Goal: Information Seeking & Learning: Learn about a topic

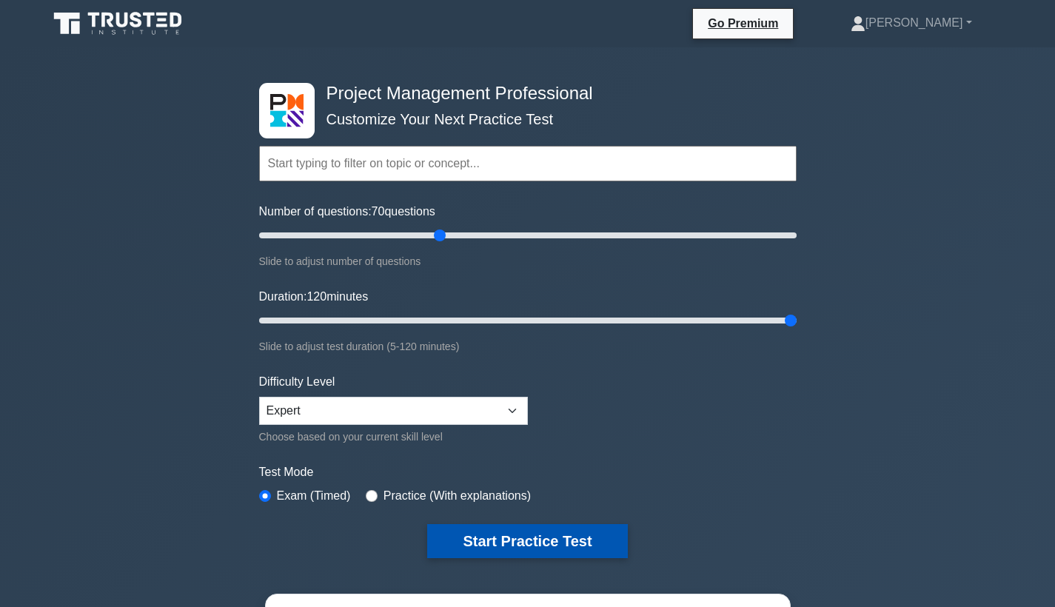
click at [541, 549] on button "Start Practice Test" at bounding box center [527, 541] width 200 height 34
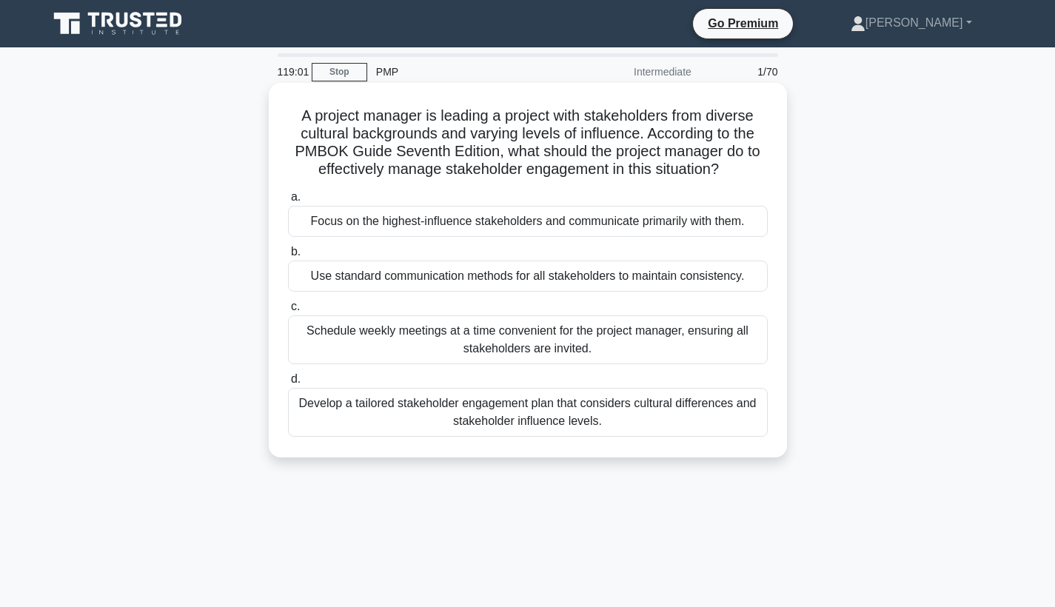
click at [531, 426] on div "Develop a tailored stakeholder engagement plan that considers cultural differen…" at bounding box center [528, 412] width 480 height 49
click at [288, 384] on input "d. Develop a tailored stakeholder engagement plan that considers cultural diffe…" at bounding box center [288, 380] width 0 height 10
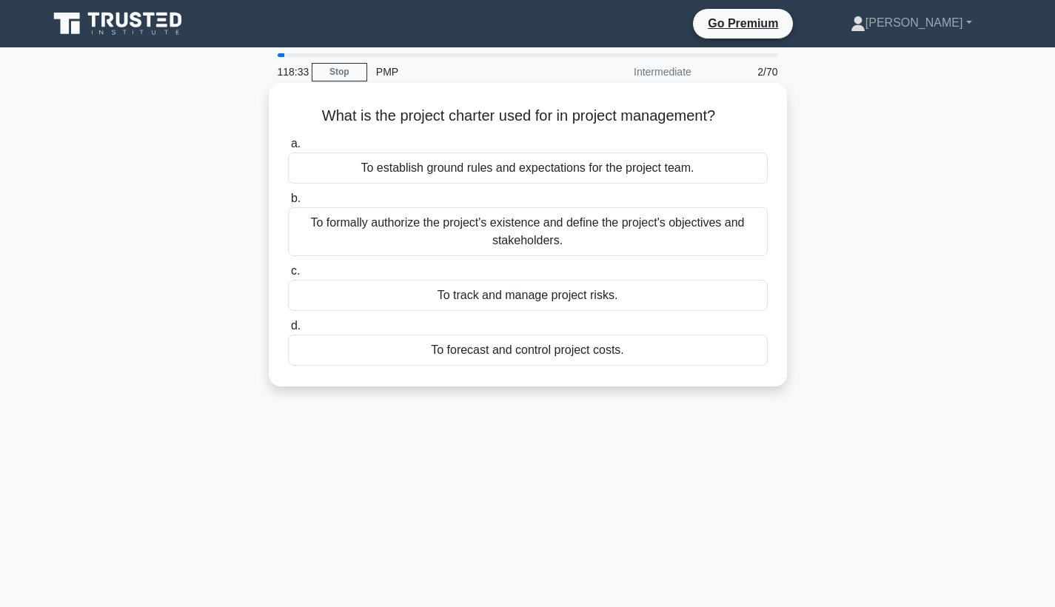
click at [585, 236] on div "To formally authorize the project's existence and define the project's objectiv…" at bounding box center [528, 231] width 480 height 49
click at [288, 204] on input "b. To formally authorize the project's existence and define the project's objec…" at bounding box center [288, 199] width 0 height 10
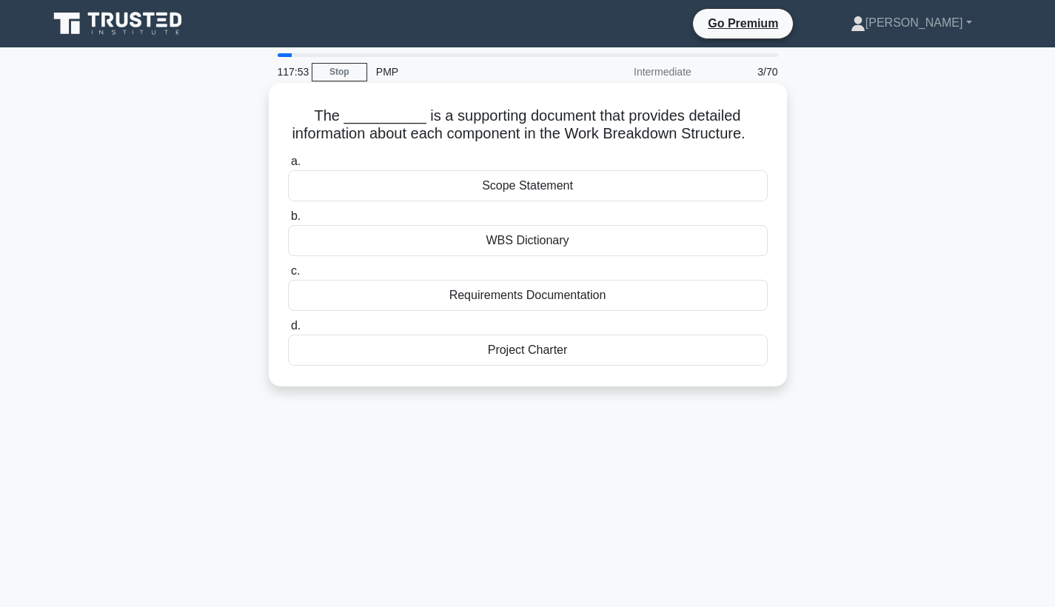
click at [558, 242] on div "WBS Dictionary" at bounding box center [528, 240] width 480 height 31
click at [288, 221] on input "b. WBS Dictionary" at bounding box center [288, 217] width 0 height 10
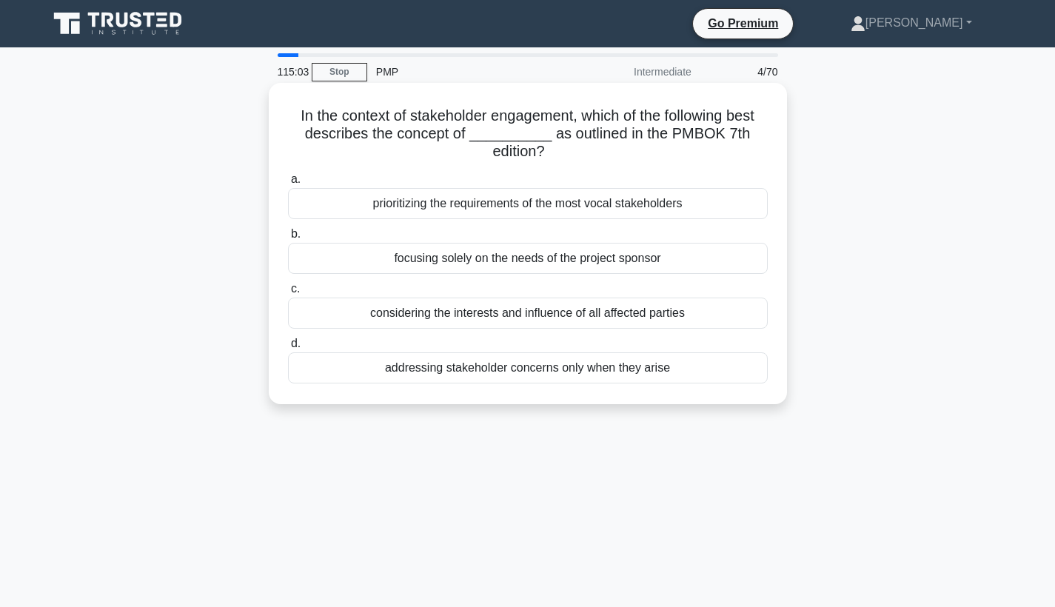
click at [481, 303] on div "considering the interests and influence of all affected parties" at bounding box center [528, 313] width 480 height 31
click at [288, 294] on input "c. considering the interests and influence of all affected parties" at bounding box center [288, 289] width 0 height 10
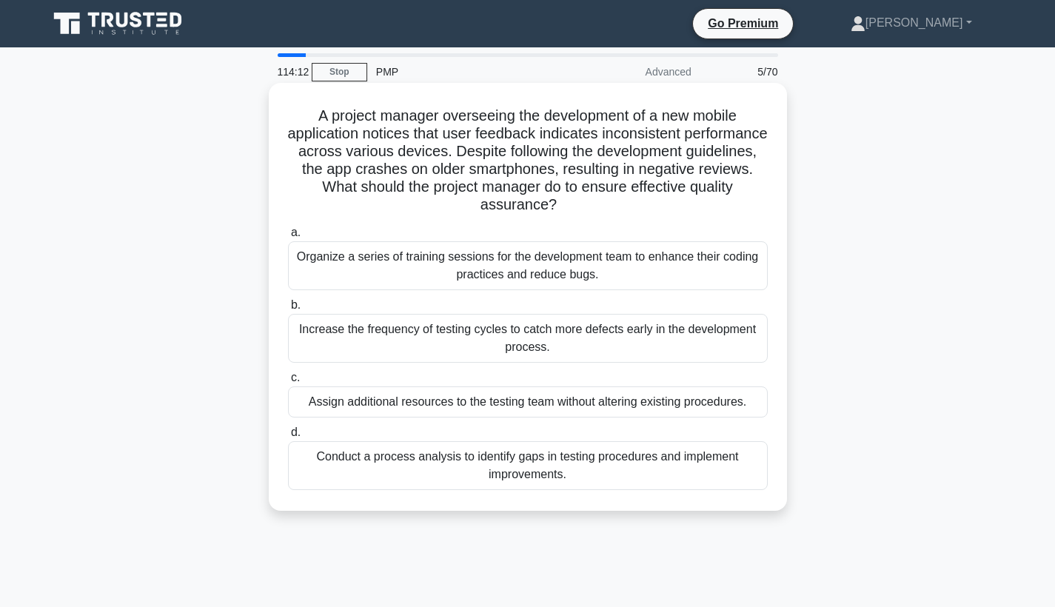
click at [452, 452] on div "Conduct a process analysis to identify gaps in testing procedures and implement…" at bounding box center [528, 465] width 480 height 49
click at [288, 438] on input "d. Conduct a process analysis to identify gaps in testing procedures and implem…" at bounding box center [288, 433] width 0 height 10
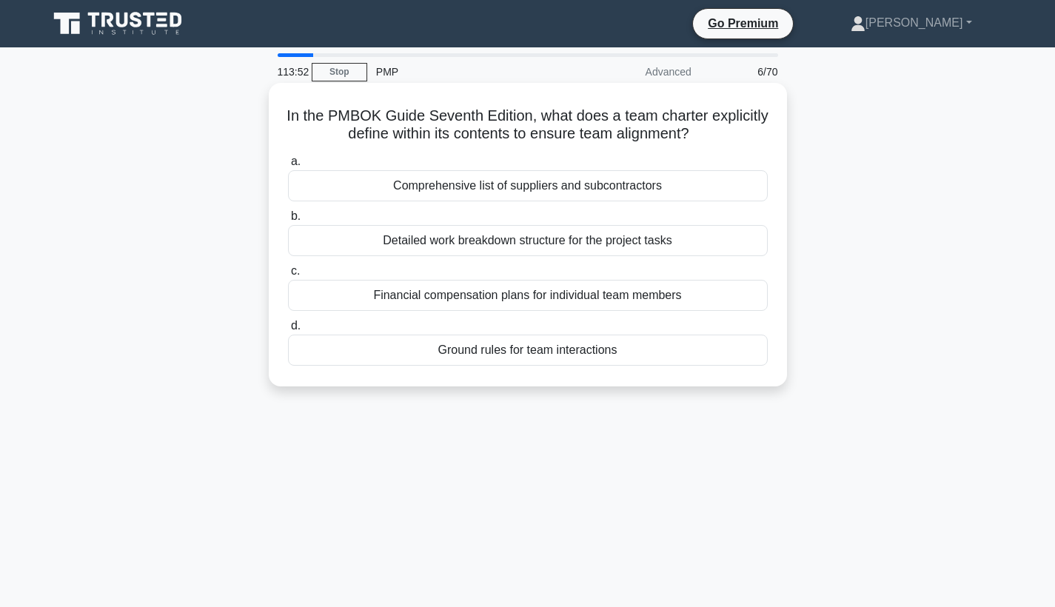
click at [515, 238] on div "Detailed work breakdown structure for the project tasks" at bounding box center [528, 240] width 480 height 31
click at [288, 221] on input "b. Detailed work breakdown structure for the project tasks" at bounding box center [288, 217] width 0 height 10
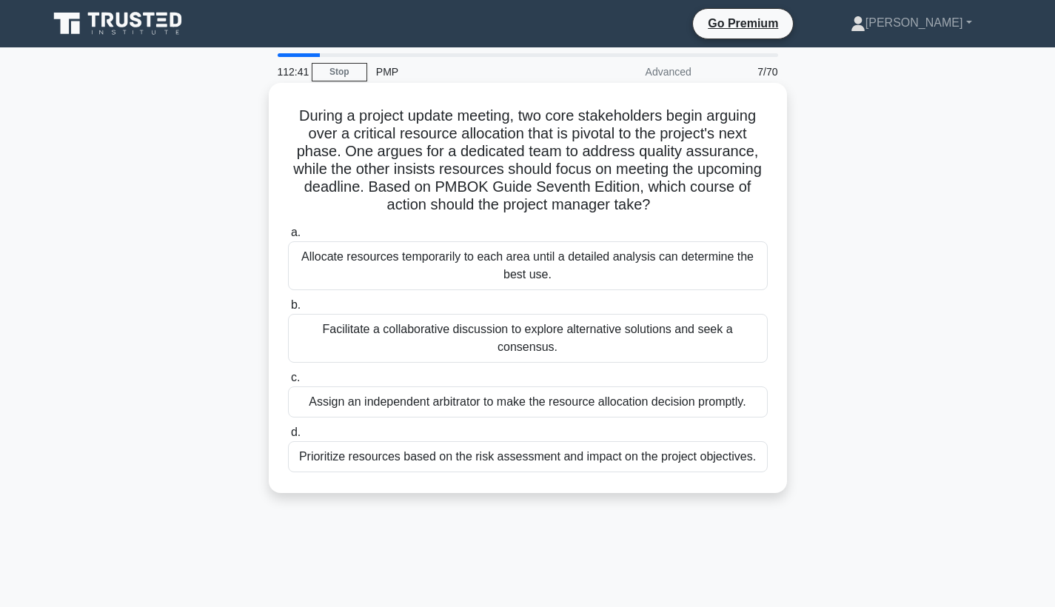
click at [462, 450] on div "Prioritize resources based on the risk assessment and impact on the project obj…" at bounding box center [528, 456] width 480 height 31
click at [288, 438] on input "d. Prioritize resources based on the risk assessment and impact on the project …" at bounding box center [288, 433] width 0 height 10
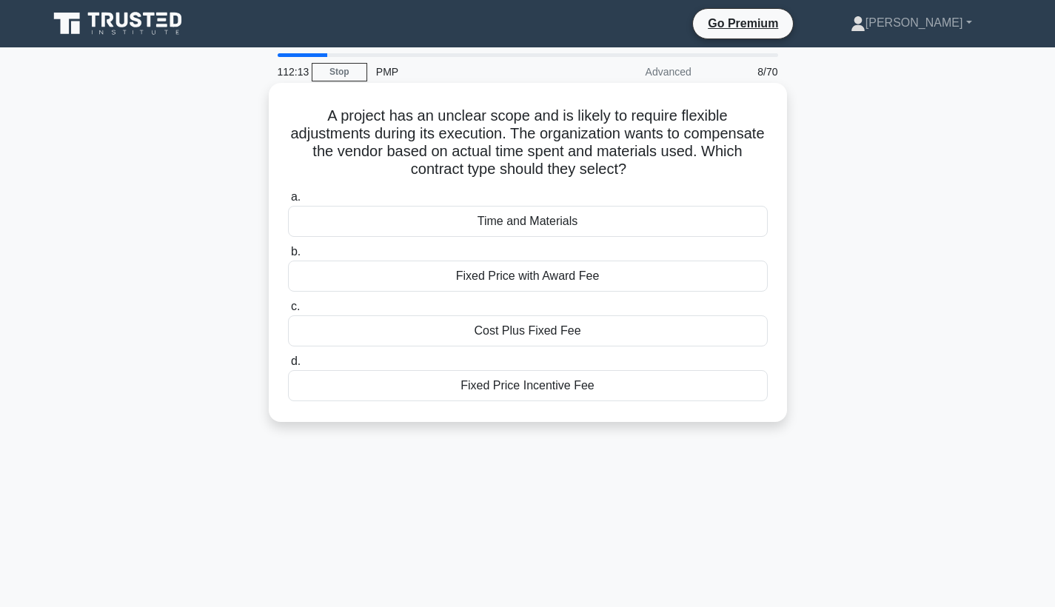
click at [527, 215] on div "Time and Materials" at bounding box center [528, 221] width 480 height 31
click at [288, 202] on input "a. Time and Materials" at bounding box center [288, 198] width 0 height 10
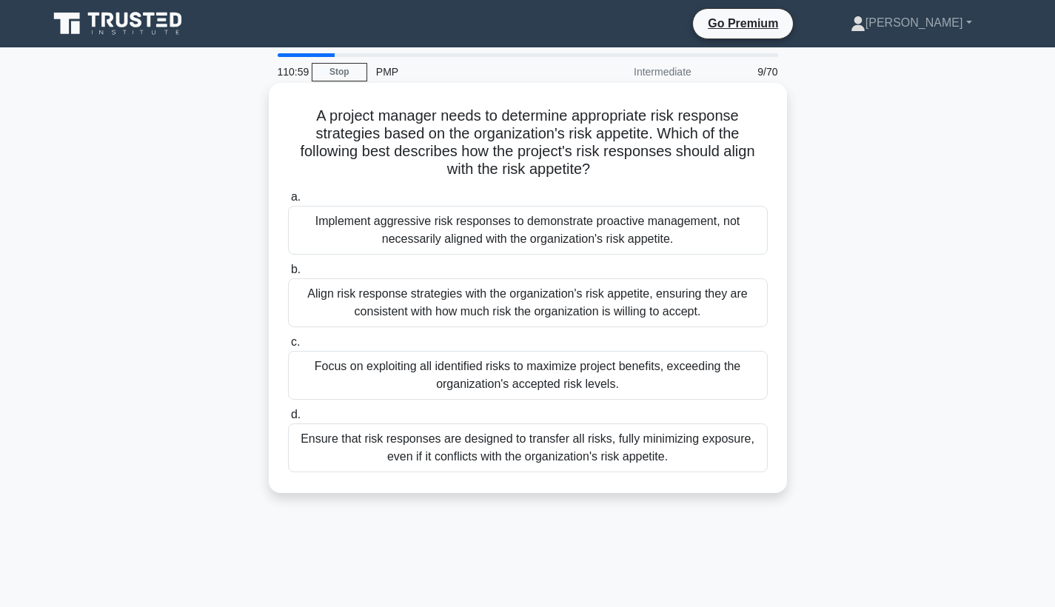
click at [475, 295] on div "Align risk response strategies with the organization's risk appetite, ensuring …" at bounding box center [528, 302] width 480 height 49
click at [288, 275] on input "b. Align risk response strategies with the organization's risk appetite, ensuri…" at bounding box center [288, 270] width 0 height 10
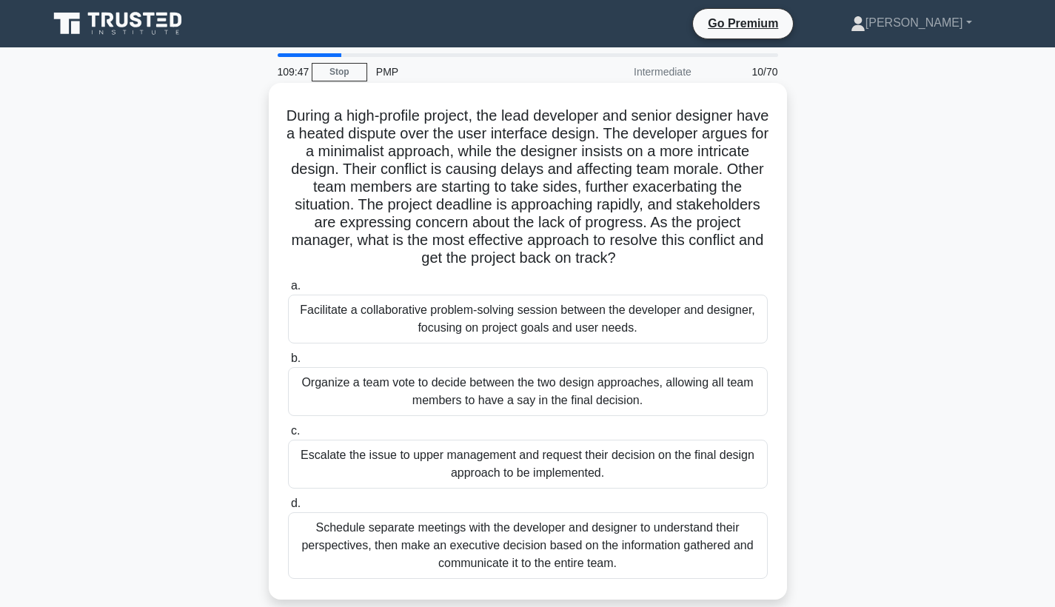
click at [467, 318] on div "Facilitate a collaborative problem-solving session between the developer and de…" at bounding box center [528, 319] width 480 height 49
click at [288, 291] on input "a. Facilitate a collaborative problem-solving session between the developer and…" at bounding box center [288, 286] width 0 height 10
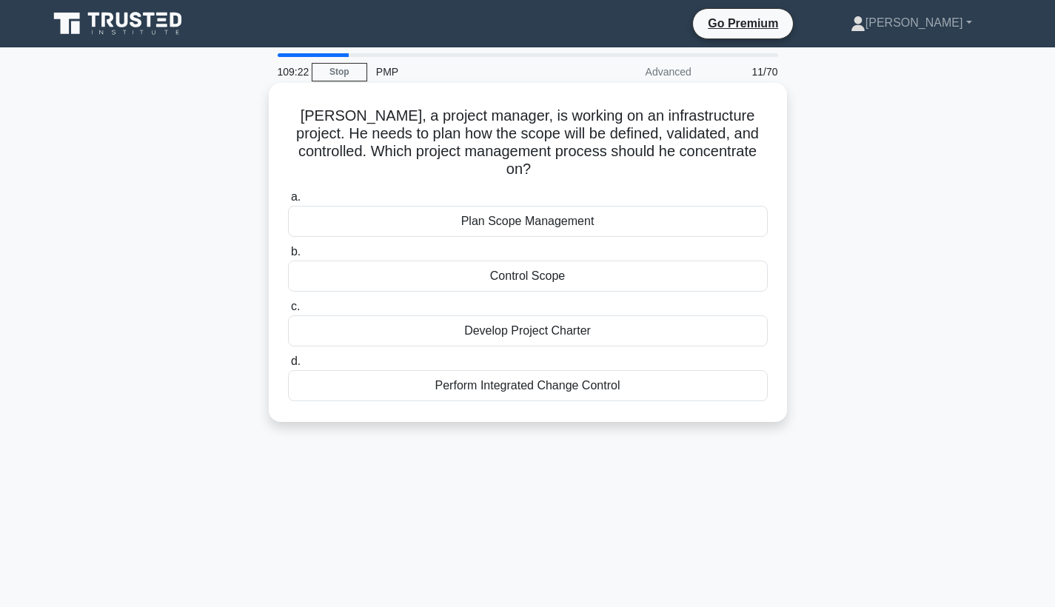
click at [496, 206] on div "Plan Scope Management" at bounding box center [528, 221] width 480 height 31
click at [288, 201] on input "a. Plan Scope Management" at bounding box center [288, 198] width 0 height 10
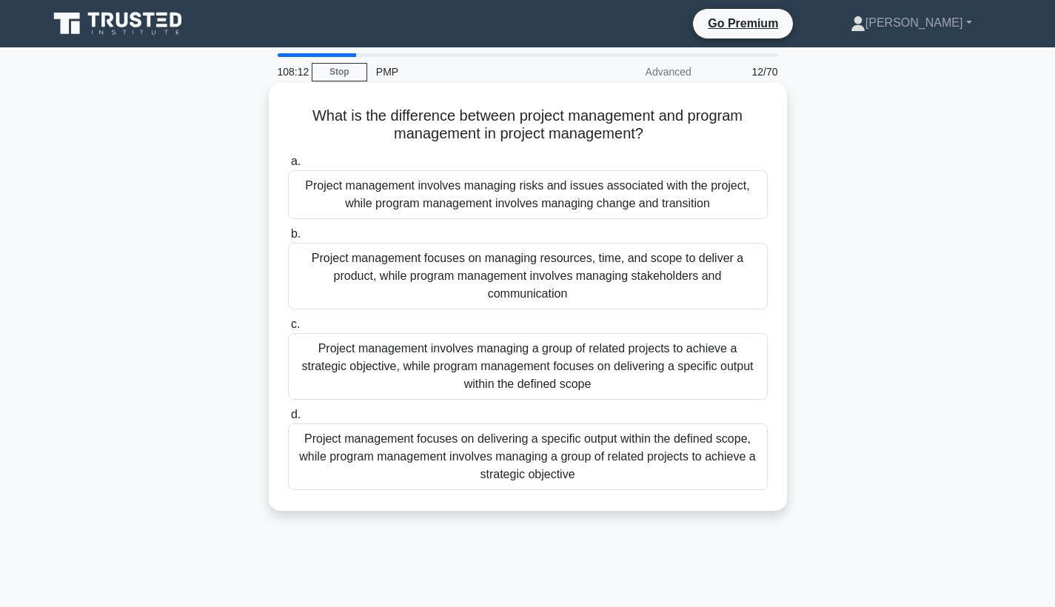
click at [497, 196] on div "Project management involves managing risks and issues associated with the proje…" at bounding box center [528, 194] width 480 height 49
click at [288, 167] on input "a. Project management involves managing risks and issues associated with the pr…" at bounding box center [288, 162] width 0 height 10
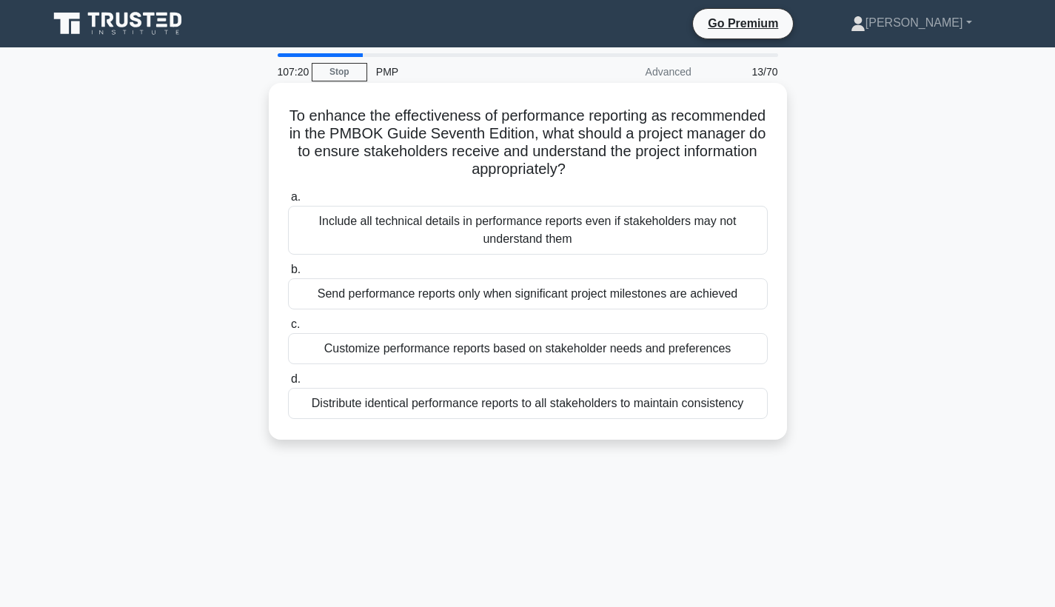
click at [441, 344] on div "Customize performance reports based on stakeholder needs and preferences" at bounding box center [528, 348] width 480 height 31
click at [288, 330] on input "c. Customize performance reports based on stakeholder needs and preferences" at bounding box center [288, 325] width 0 height 10
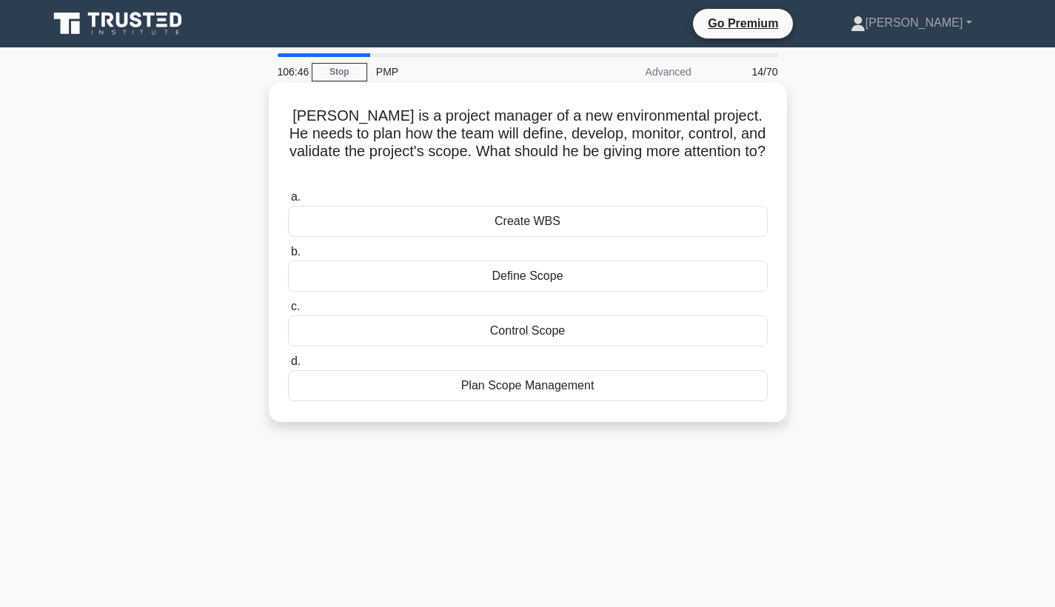
click at [441, 317] on div "Control Scope" at bounding box center [528, 330] width 480 height 31
click at [288, 312] on input "c. Control Scope" at bounding box center [288, 307] width 0 height 10
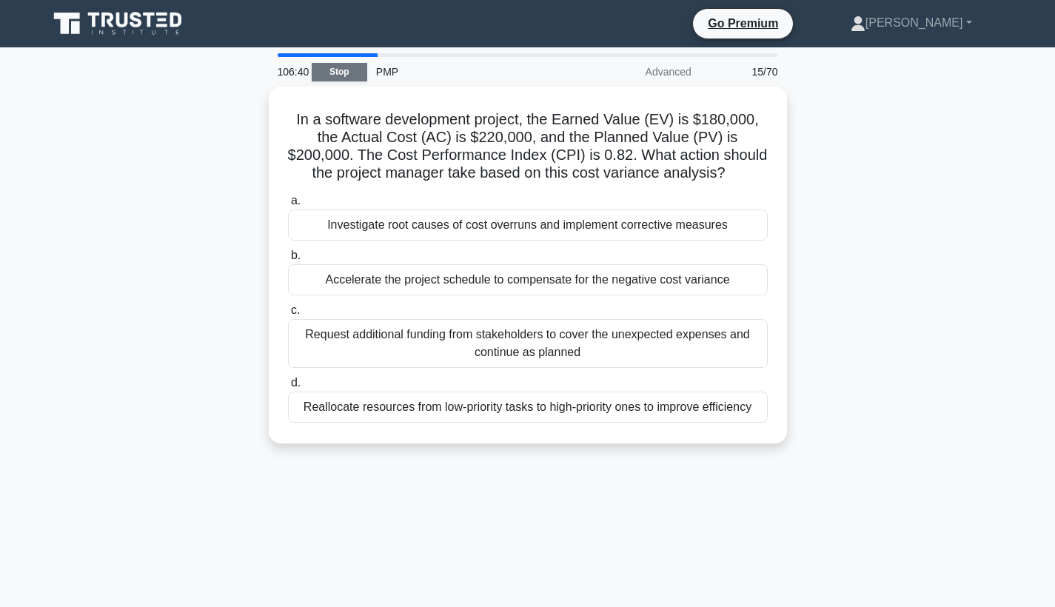
click at [337, 73] on link "Stop" at bounding box center [340, 72] width 56 height 19
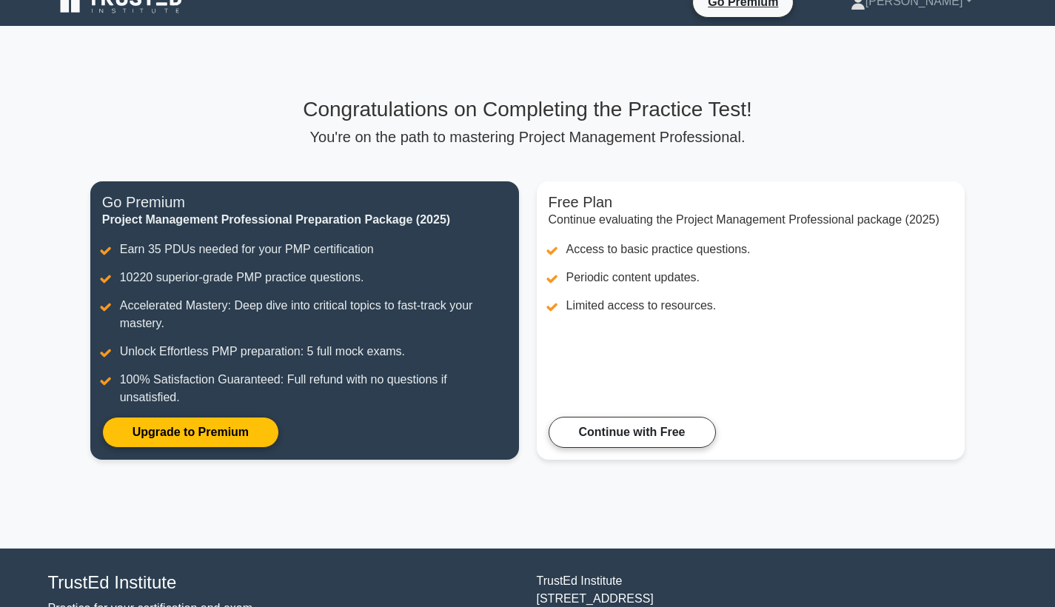
scroll to position [9, 0]
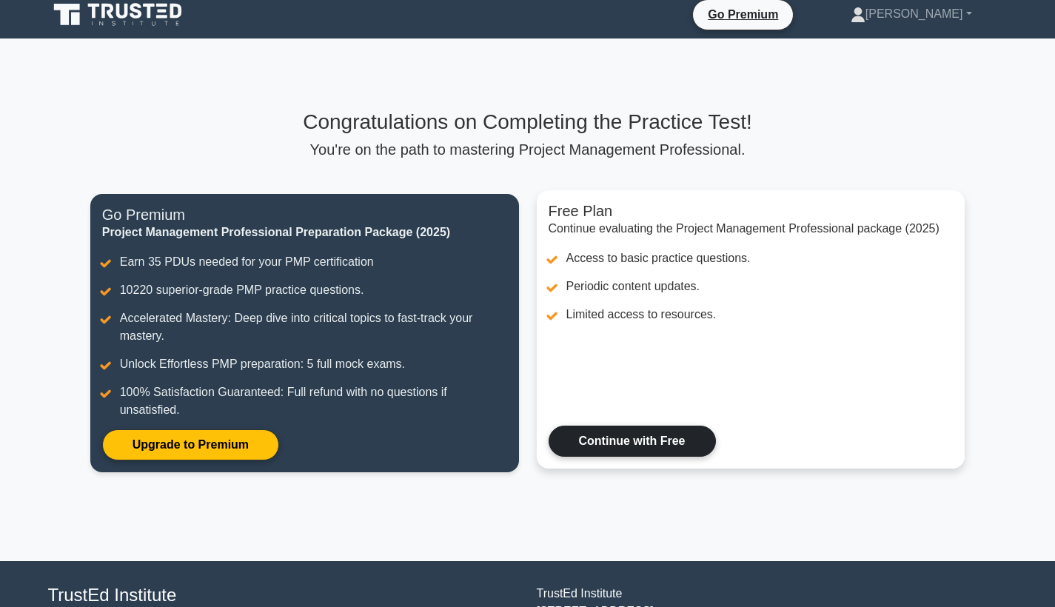
click at [658, 430] on link "Continue with Free" at bounding box center [632, 441] width 167 height 31
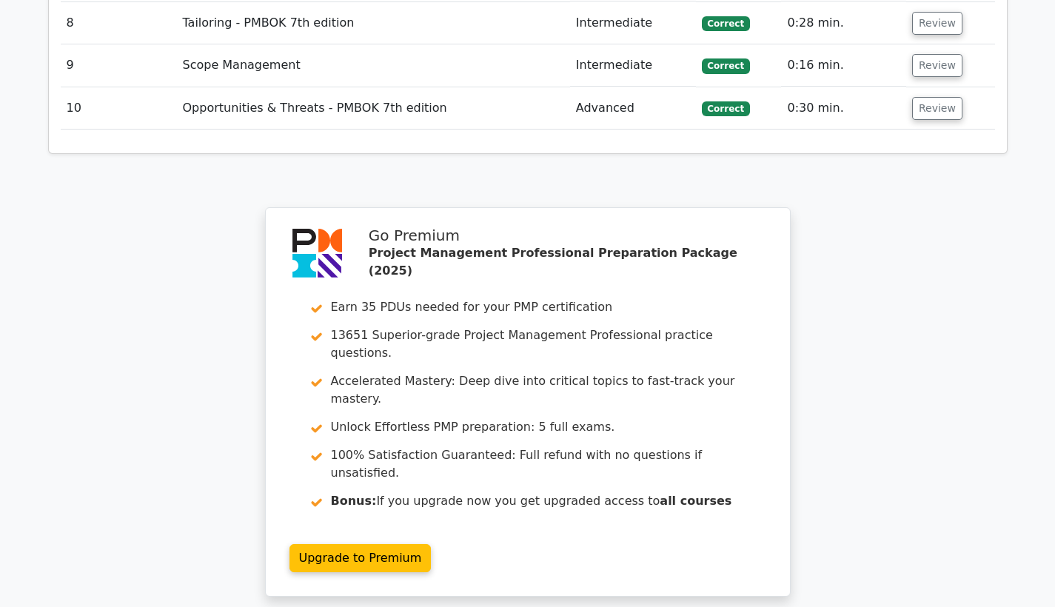
scroll to position [2421, 0]
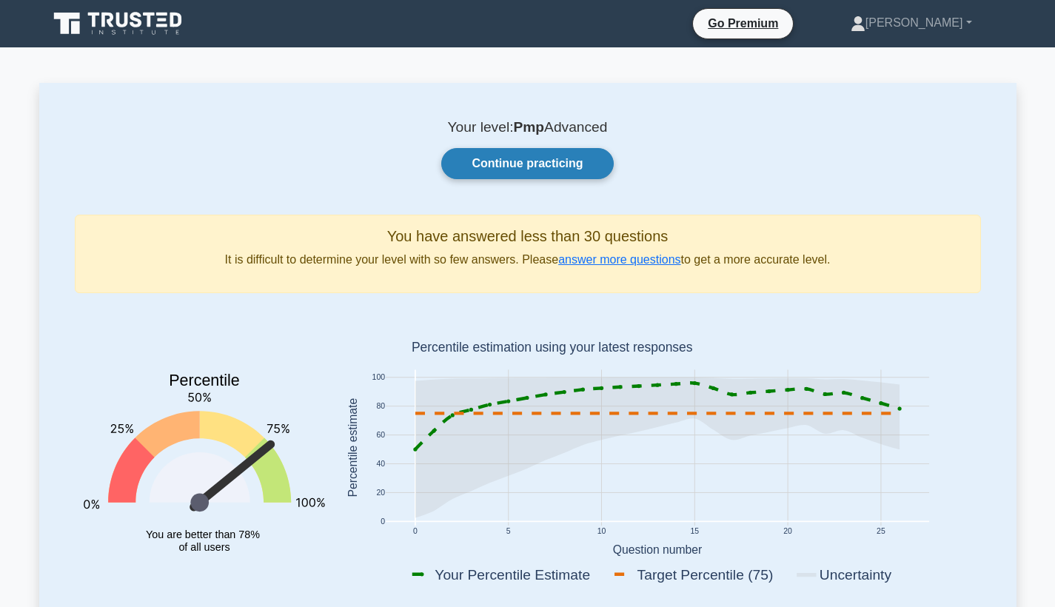
click at [526, 167] on link "Continue practicing" at bounding box center [527, 163] width 172 height 31
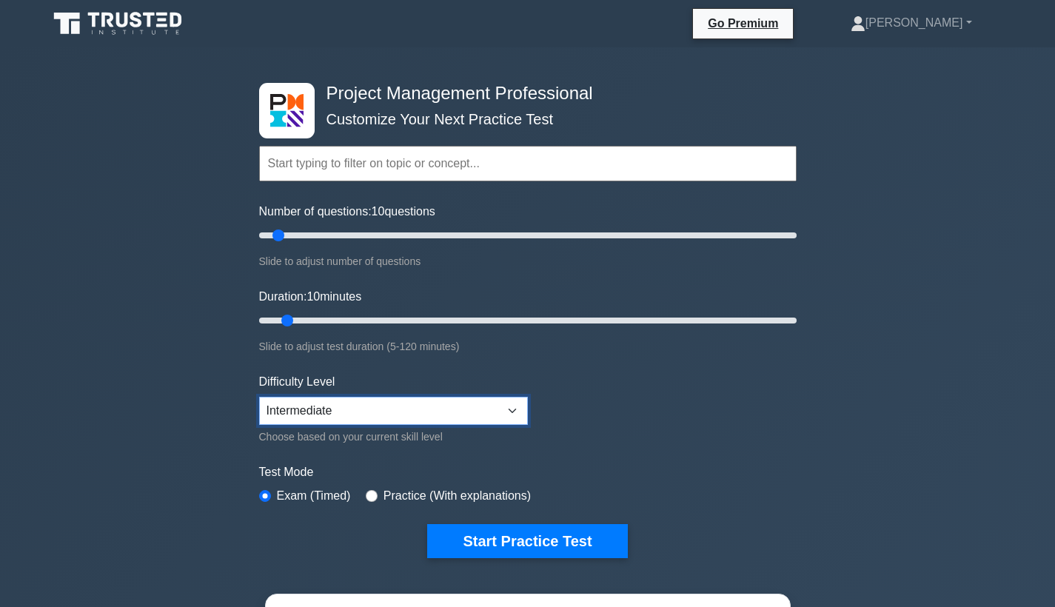
select select "expert"
drag, startPoint x: 283, startPoint y: 235, endPoint x: 244, endPoint y: 235, distance: 38.5
type input "5"
click at [244, 235] on div "Project Management Professional Customize Your Next Practice Test Topics Scope …" at bounding box center [527, 498] width 1055 height 903
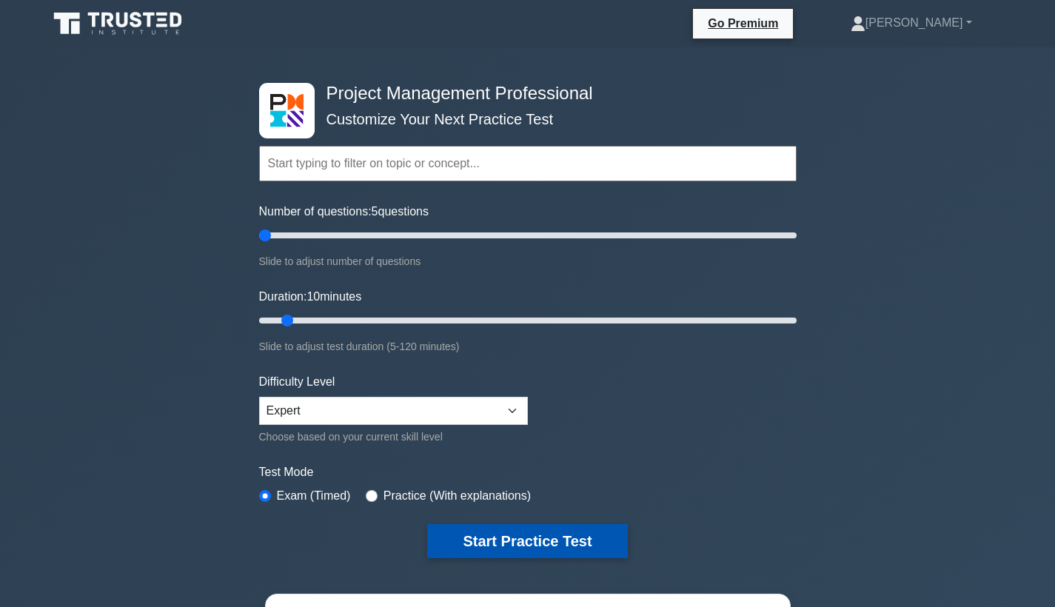
click at [464, 532] on button "Start Practice Test" at bounding box center [527, 541] width 200 height 34
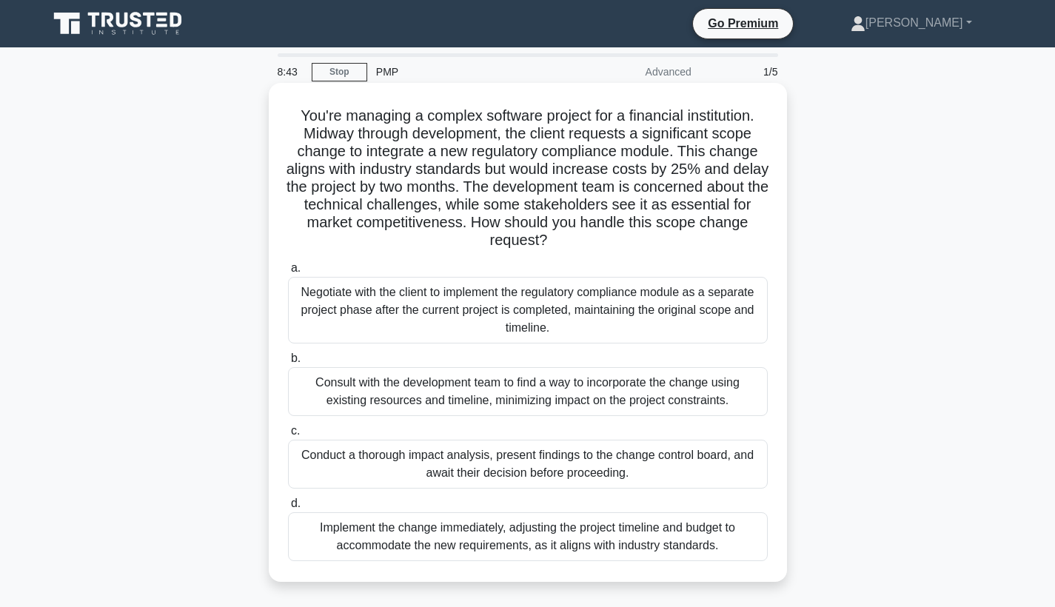
click at [518, 395] on div "Consult with the development team to find a way to incorporate the change using…" at bounding box center [528, 391] width 480 height 49
click at [288, 364] on input "b. Consult with the development team to find a way to incorporate the change us…" at bounding box center [288, 359] width 0 height 10
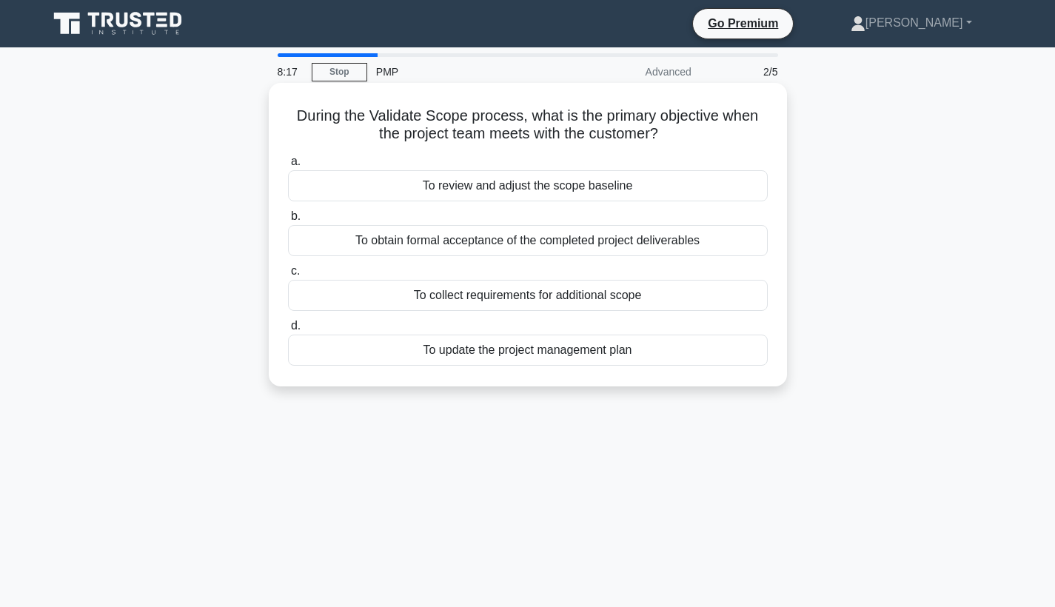
click at [548, 239] on div "To obtain formal acceptance of the completed project deliverables" at bounding box center [528, 240] width 480 height 31
click at [288, 221] on input "b. To obtain formal acceptance of the completed project deliverables" at bounding box center [288, 217] width 0 height 10
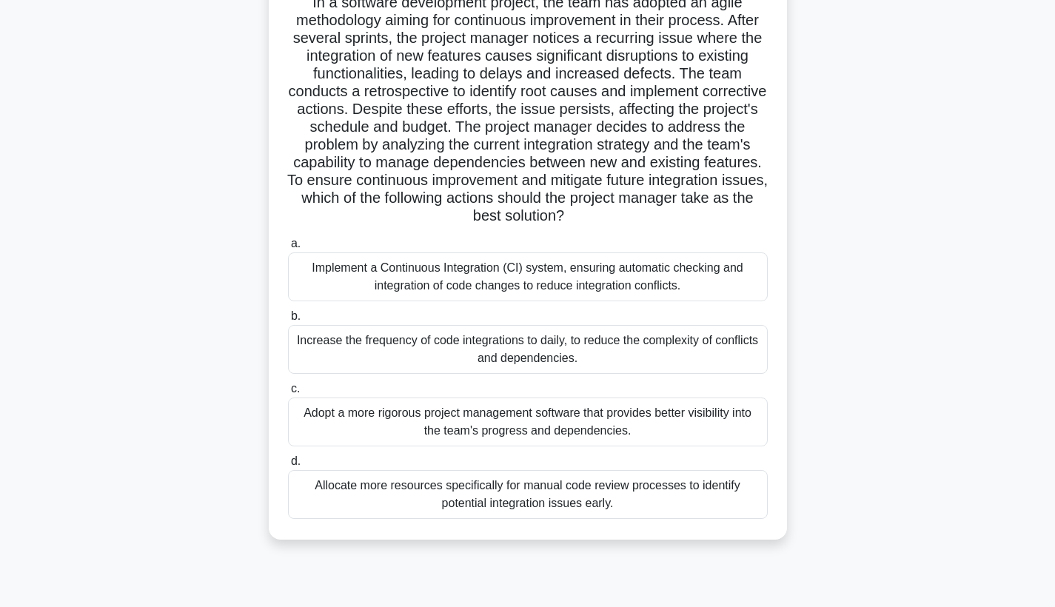
scroll to position [125, 0]
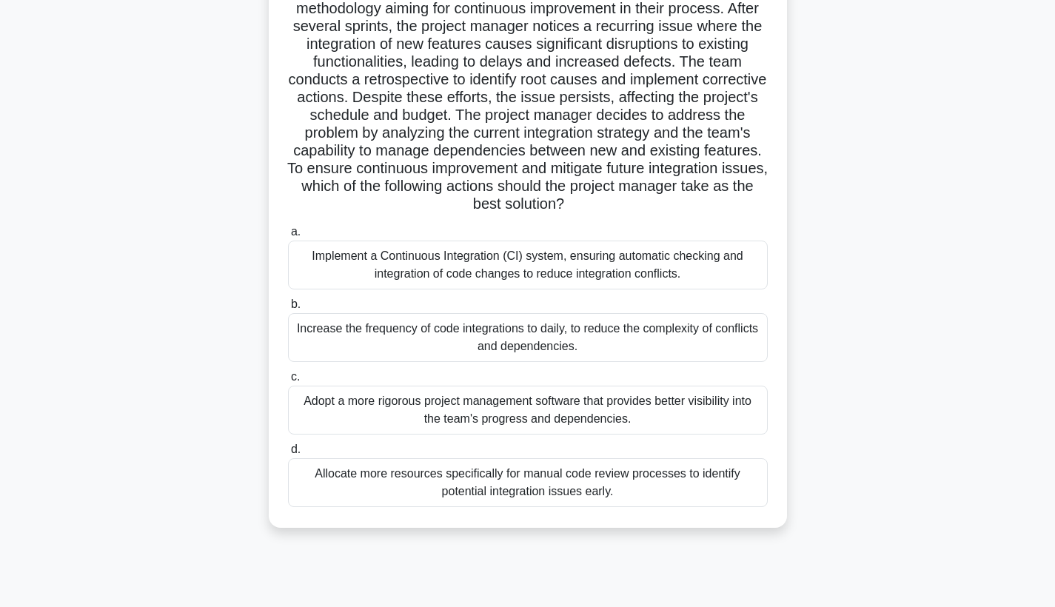
click at [715, 271] on div "Implement a Continuous Integration (CI) system, ensuring automatic checking and…" at bounding box center [528, 265] width 480 height 49
click at [288, 237] on input "a. Implement a Continuous Integration (CI) system, ensuring automatic checking …" at bounding box center [288, 232] width 0 height 10
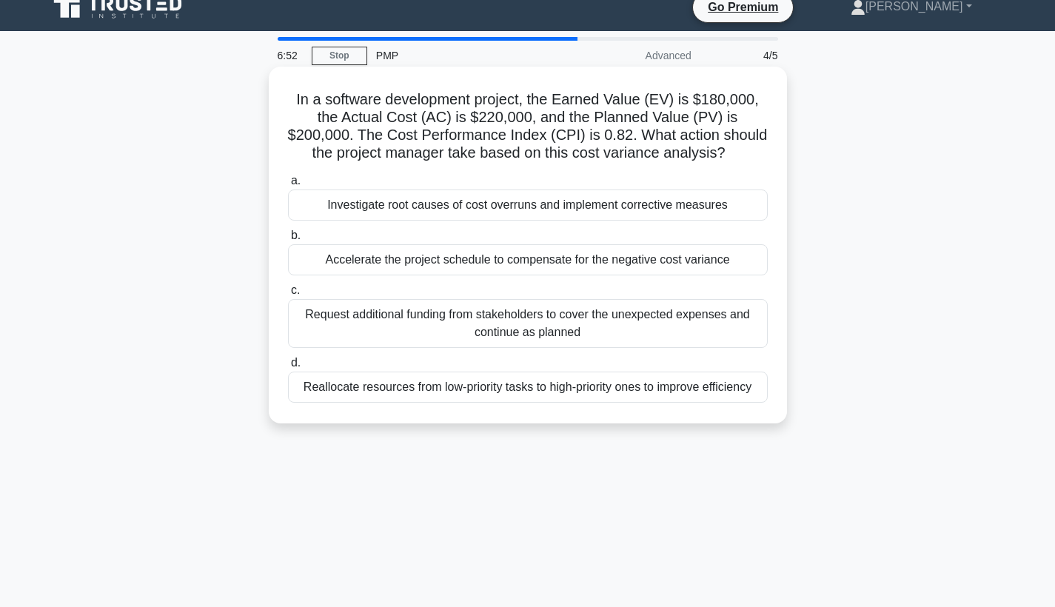
scroll to position [0, 0]
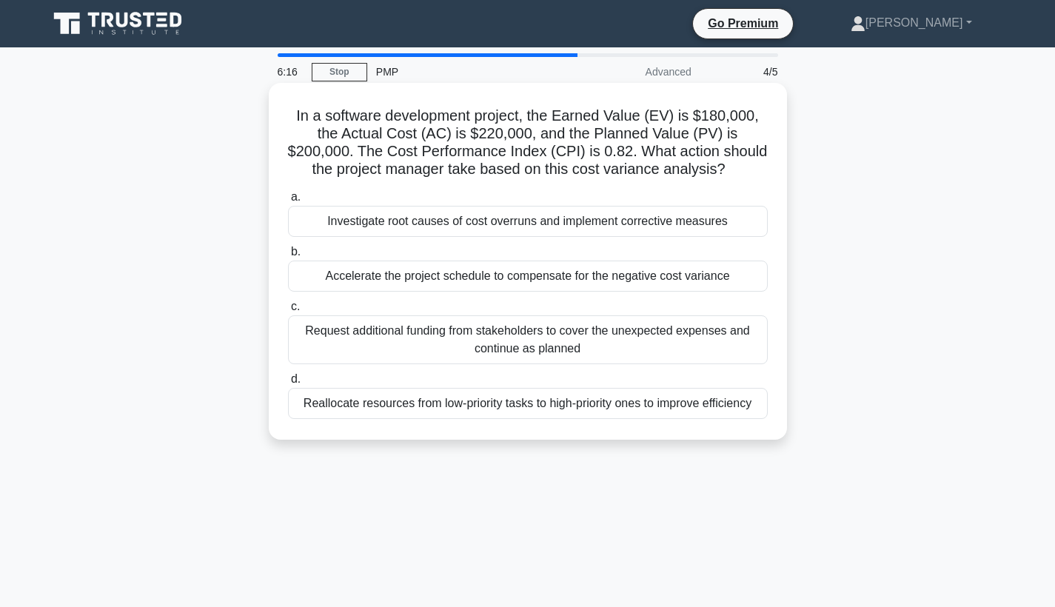
click at [709, 221] on div "Investigate root causes of cost overruns and implement corrective measures" at bounding box center [528, 221] width 480 height 31
click at [288, 202] on input "a. Investigate root causes of cost overruns and implement corrective measures" at bounding box center [288, 198] width 0 height 10
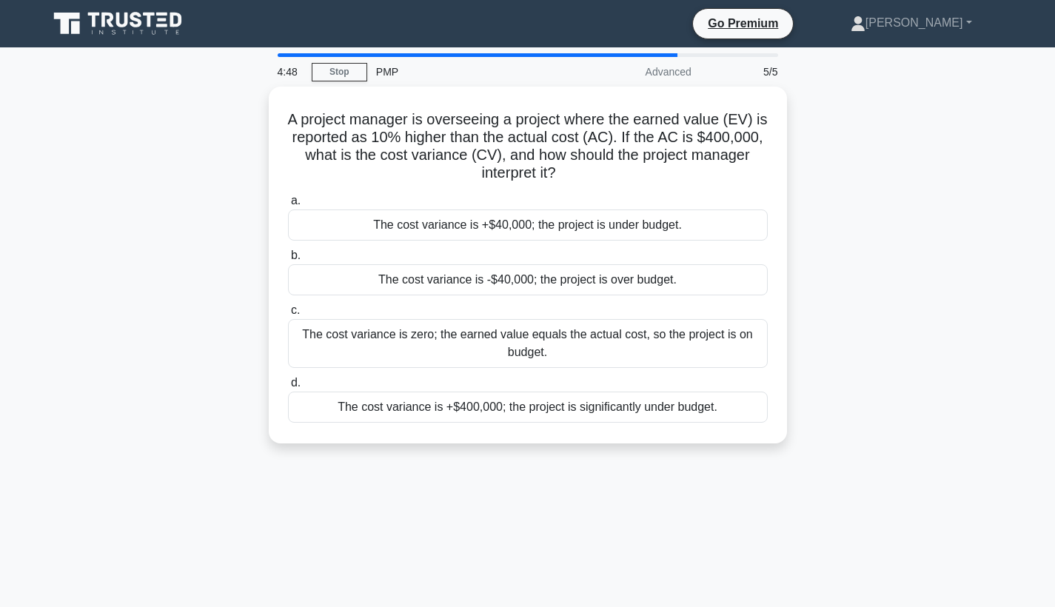
click at [709, 221] on div "The cost variance is +$40,000; the project is under budget." at bounding box center [528, 225] width 480 height 31
click at [288, 206] on input "a. The cost variance is +$40,000; the project is under budget." at bounding box center [288, 201] width 0 height 10
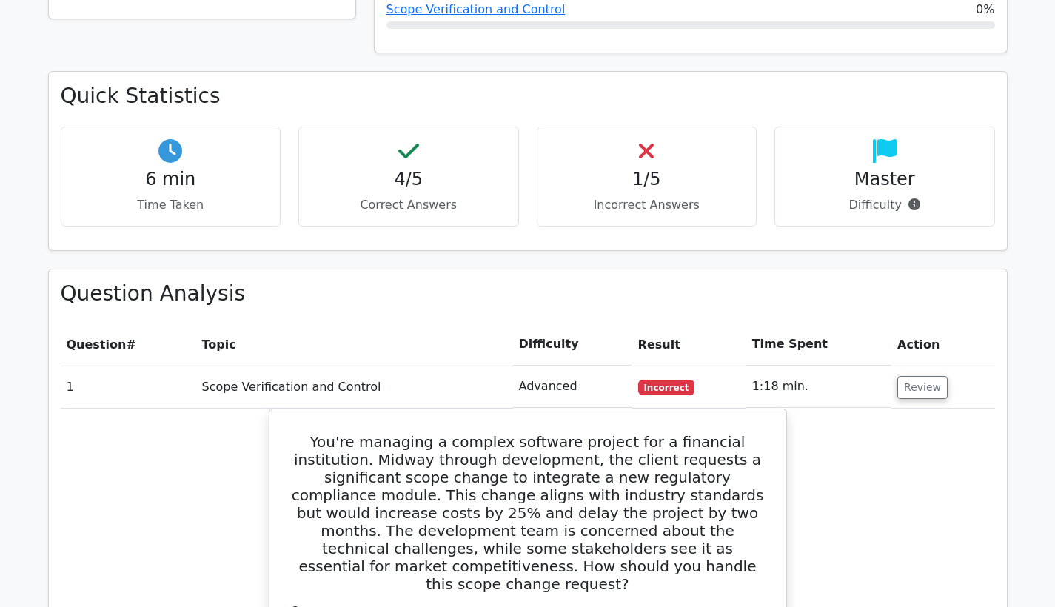
scroll to position [852, 0]
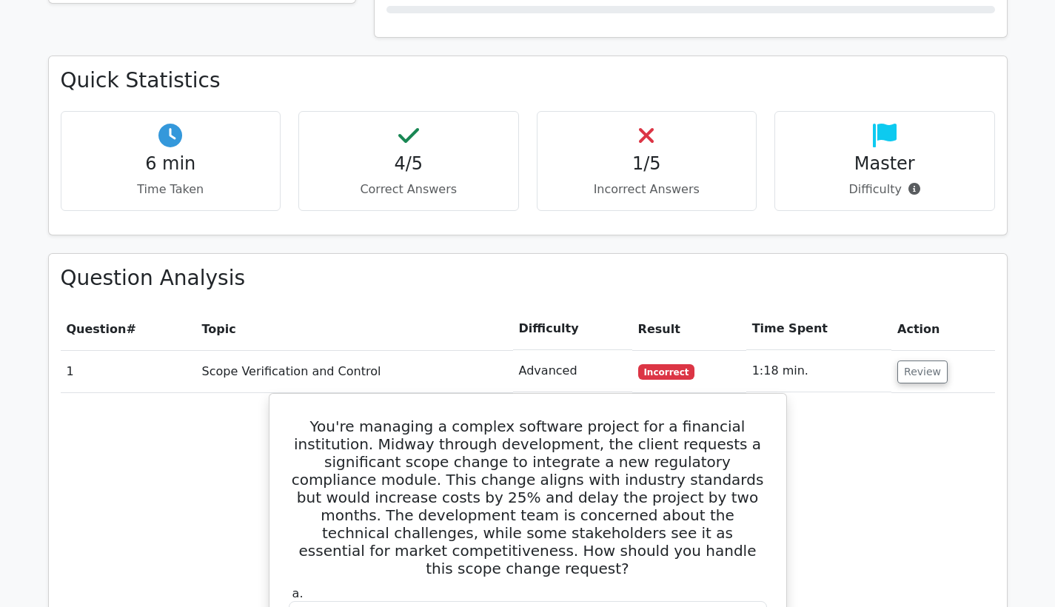
drag, startPoint x: 1053, startPoint y: 165, endPoint x: 1050, endPoint y: 297, distance: 131.8
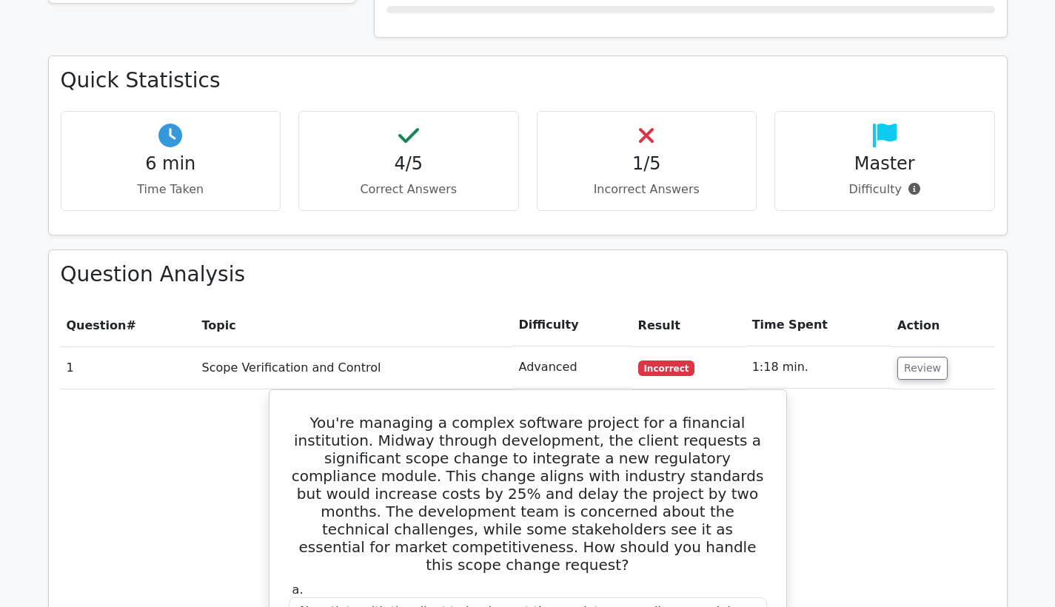
click at [987, 304] on th "Action" at bounding box center [943, 325] width 103 height 42
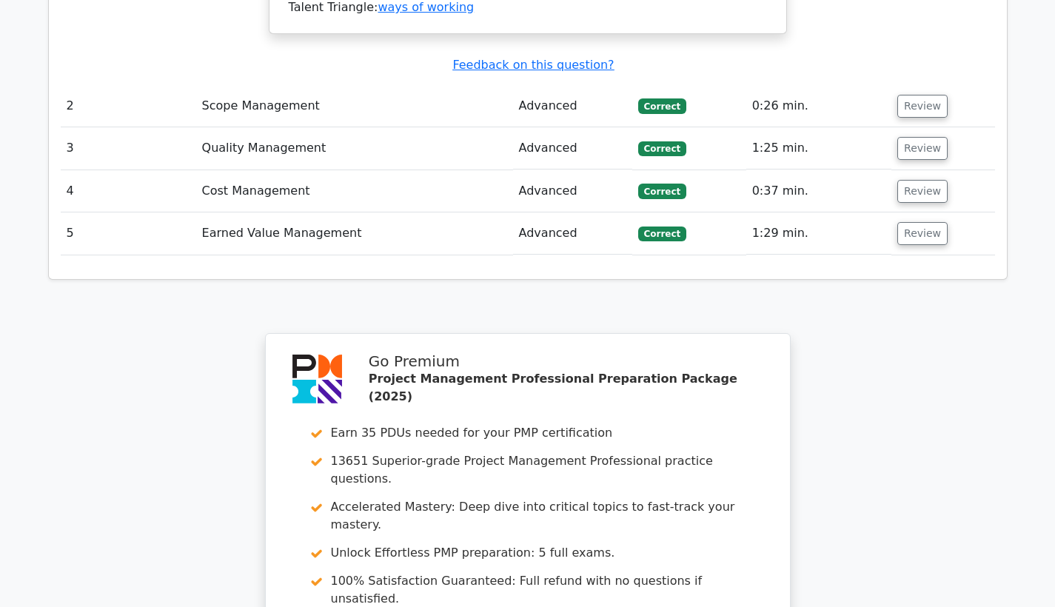
scroll to position [2363, 0]
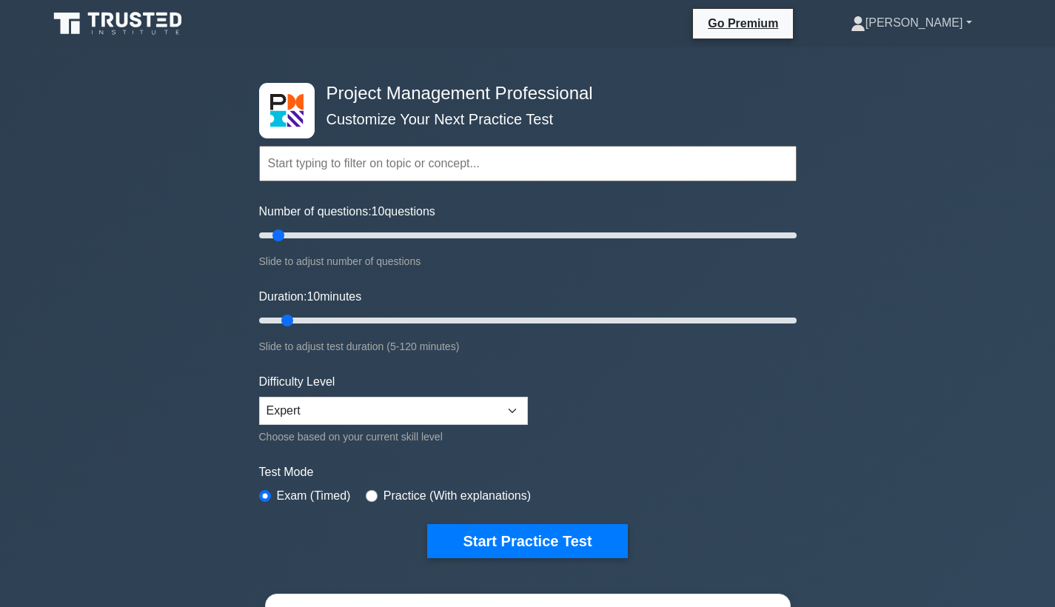
click at [958, 27] on link "[PERSON_NAME]" at bounding box center [911, 23] width 193 height 30
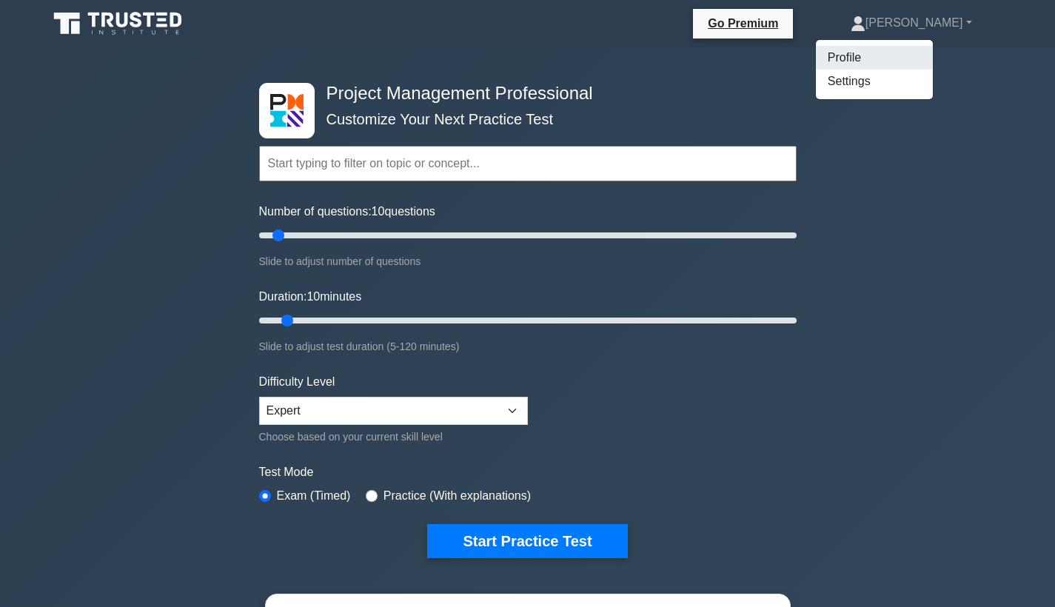
click at [927, 49] on link "Profile" at bounding box center [874, 58] width 117 height 24
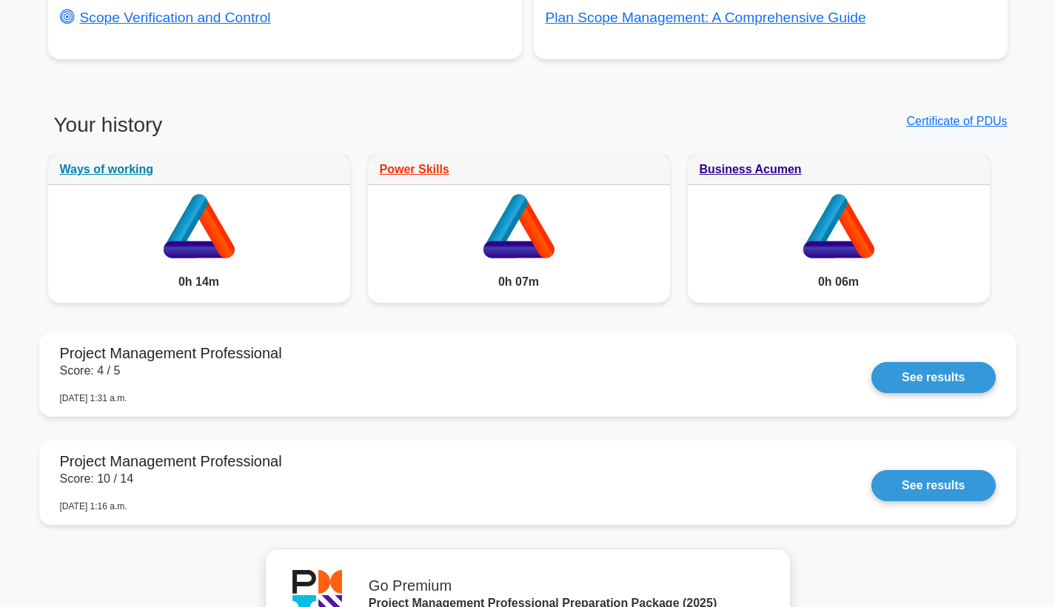
scroll to position [1258, 0]
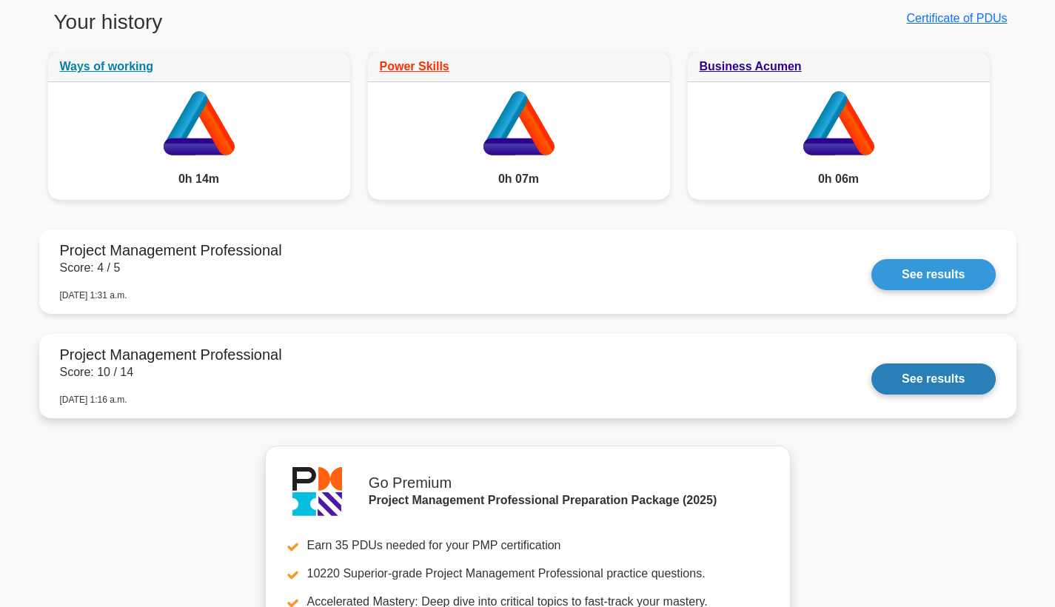
click at [971, 378] on link "See results" at bounding box center [934, 379] width 124 height 31
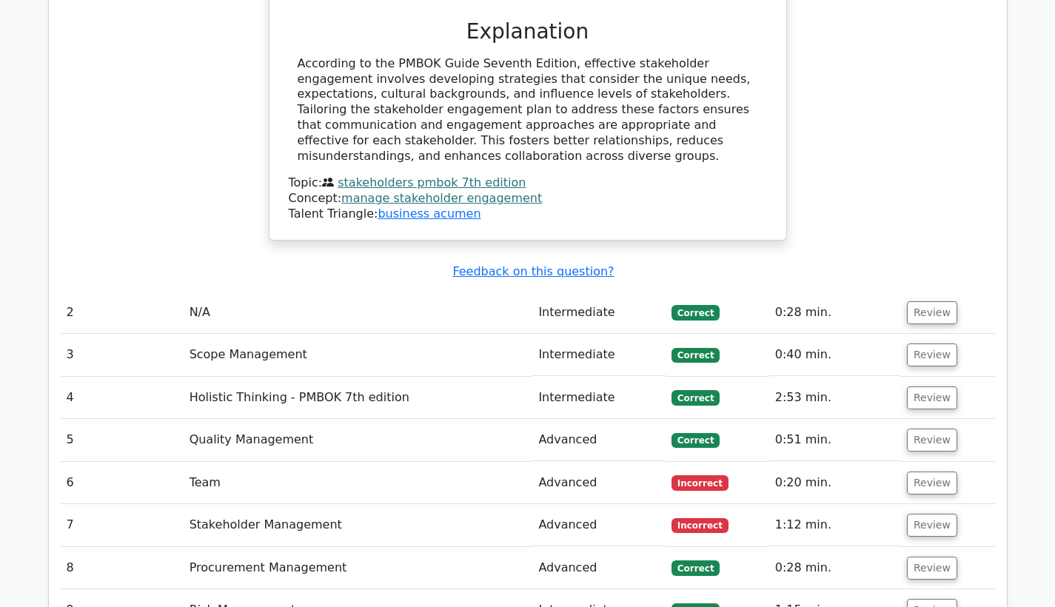
scroll to position [1844, 0]
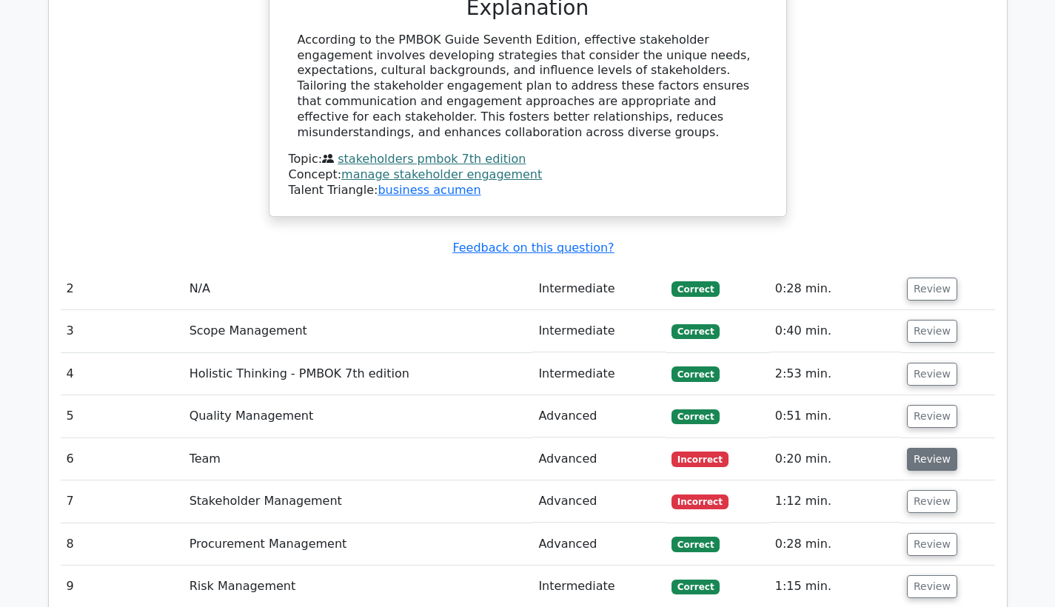
click at [941, 448] on button "Review" at bounding box center [932, 459] width 50 height 23
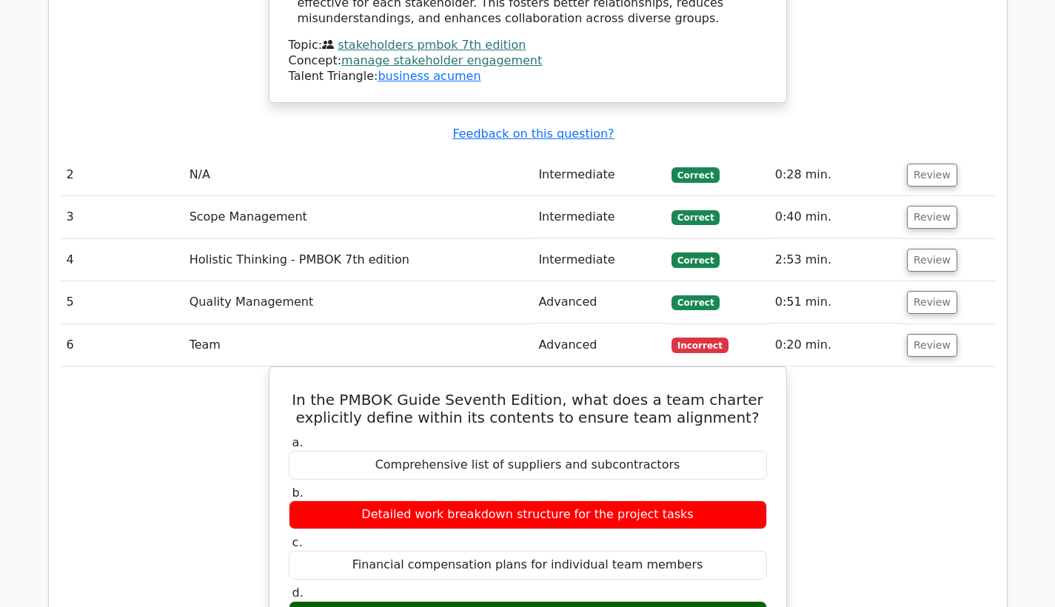
scroll to position [1909, 0]
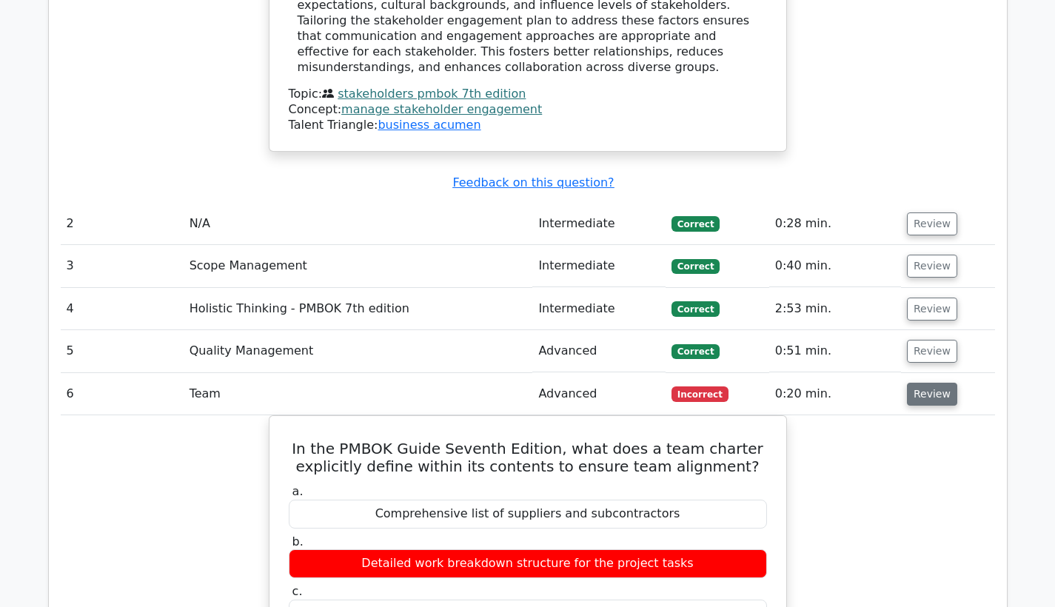
click at [922, 383] on button "Review" at bounding box center [932, 394] width 50 height 23
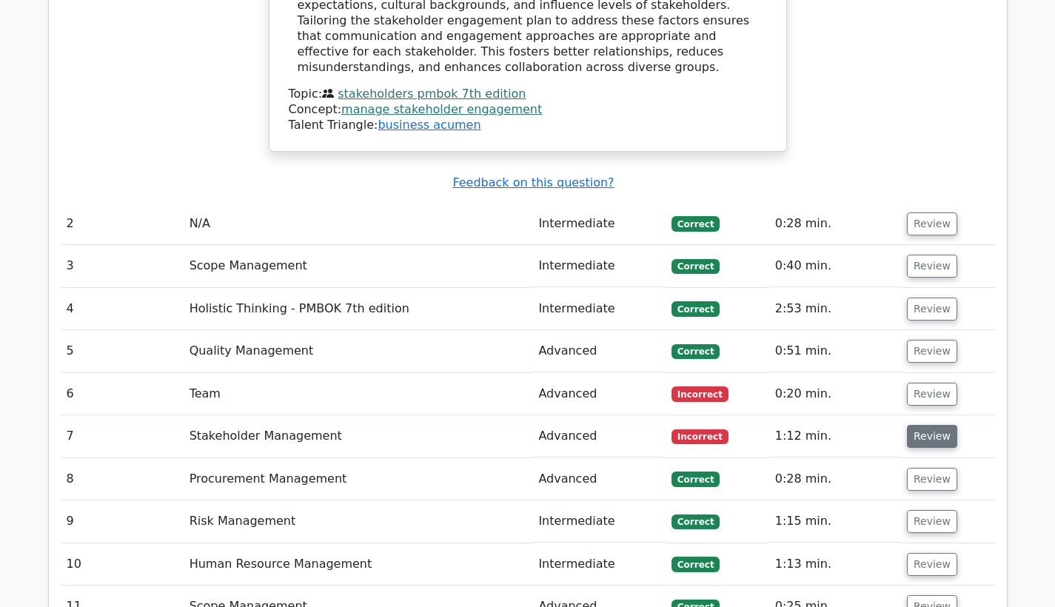
click at [924, 425] on button "Review" at bounding box center [932, 436] width 50 height 23
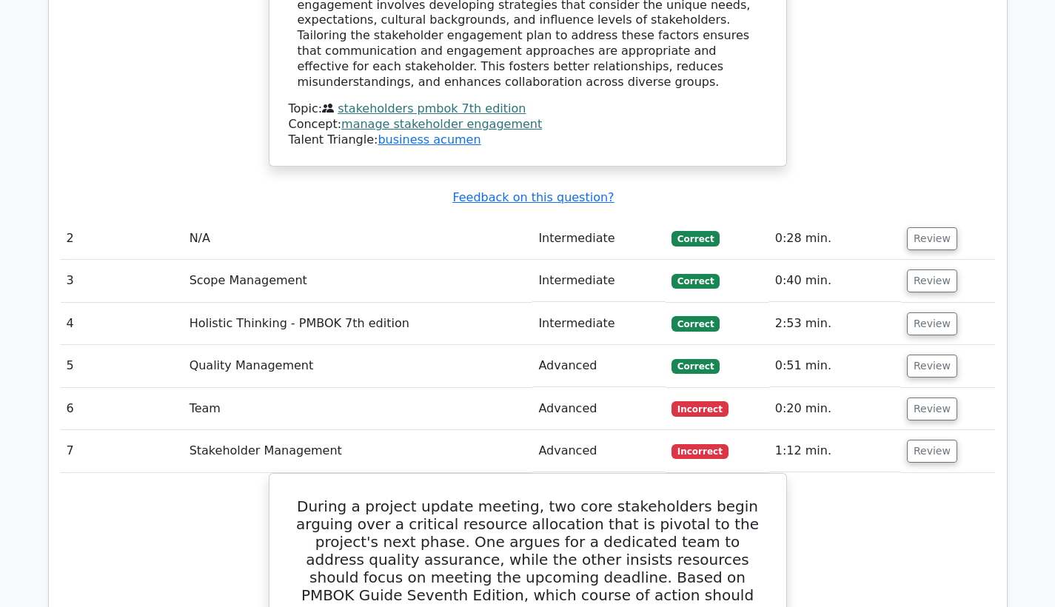
scroll to position [1868, 0]
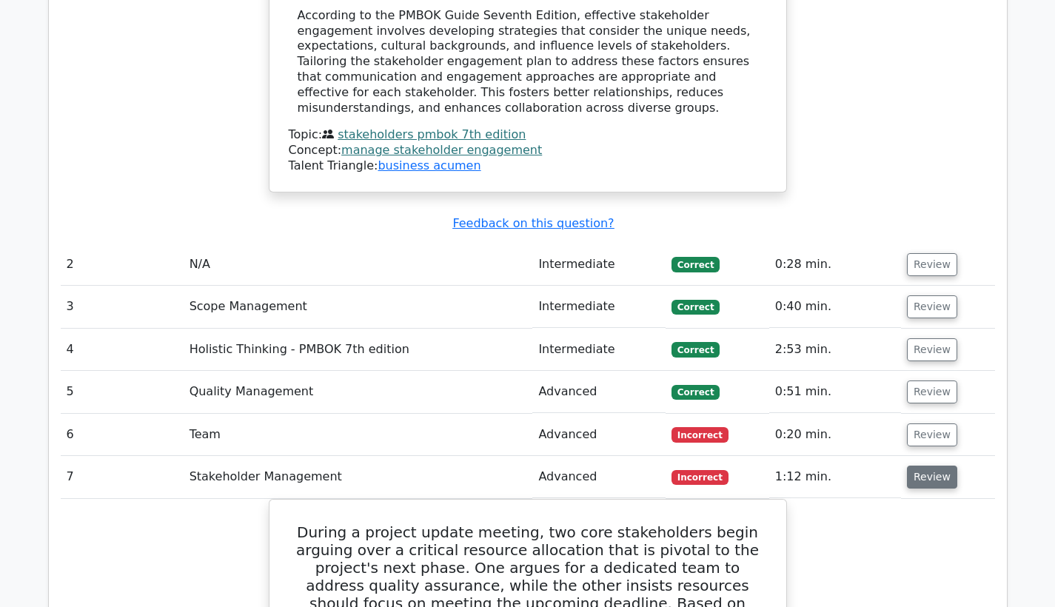
click at [947, 466] on button "Review" at bounding box center [932, 477] width 50 height 23
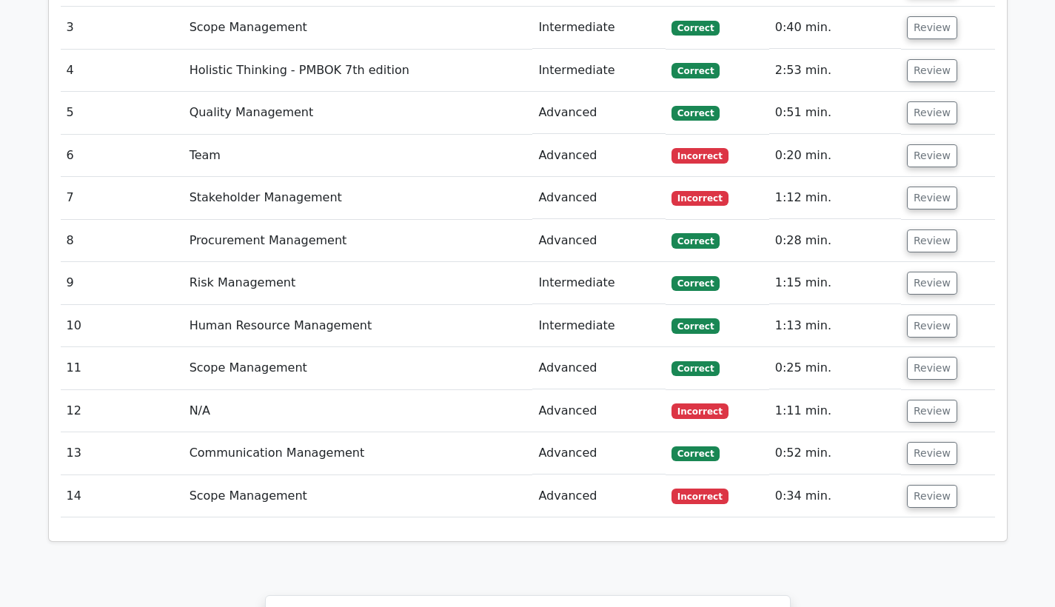
scroll to position [2124, 0]
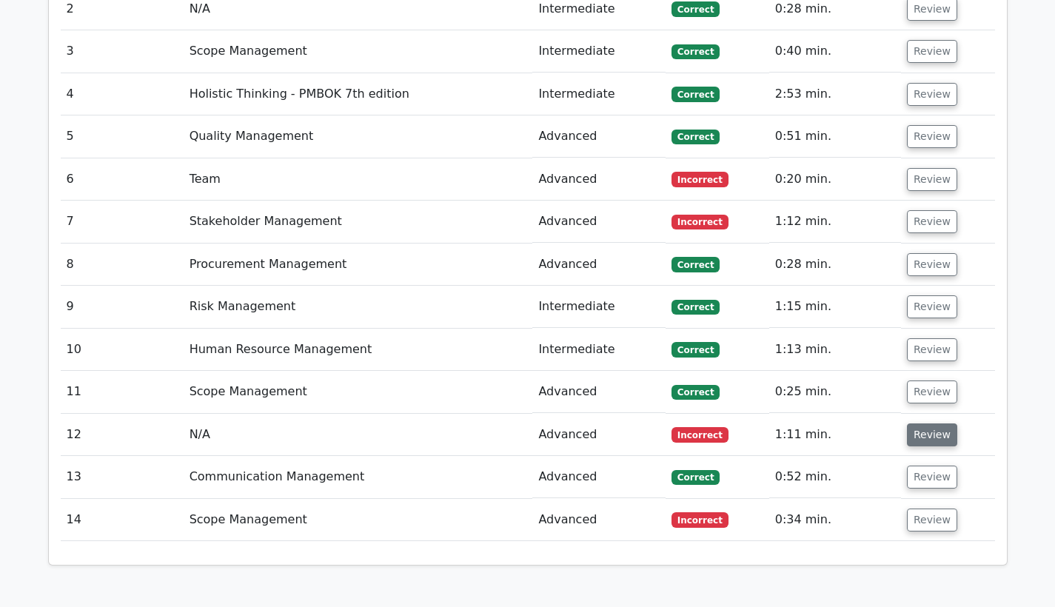
click at [930, 424] on button "Review" at bounding box center [932, 435] width 50 height 23
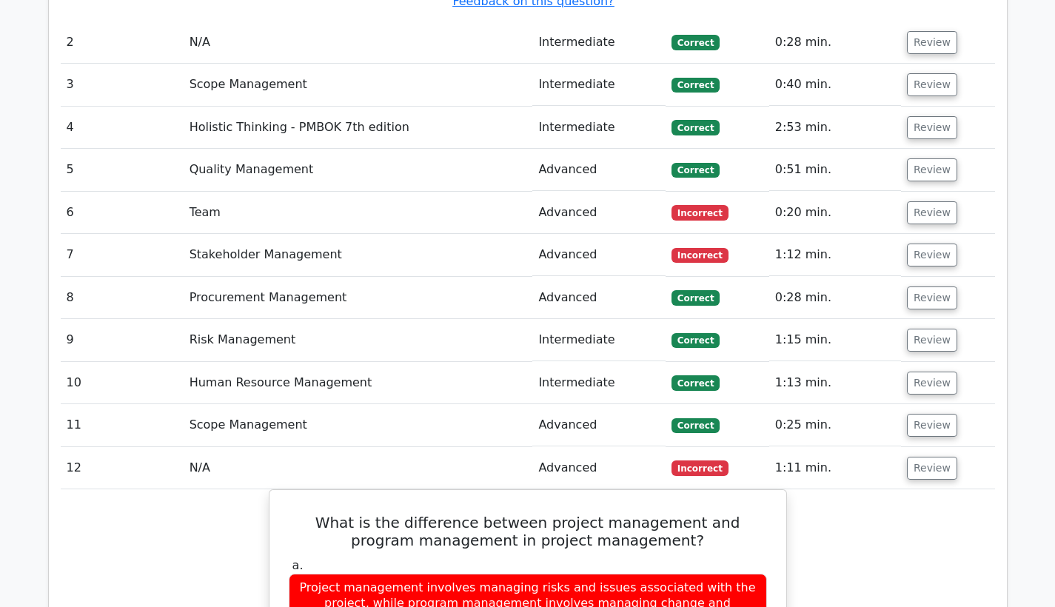
scroll to position [2089, 0]
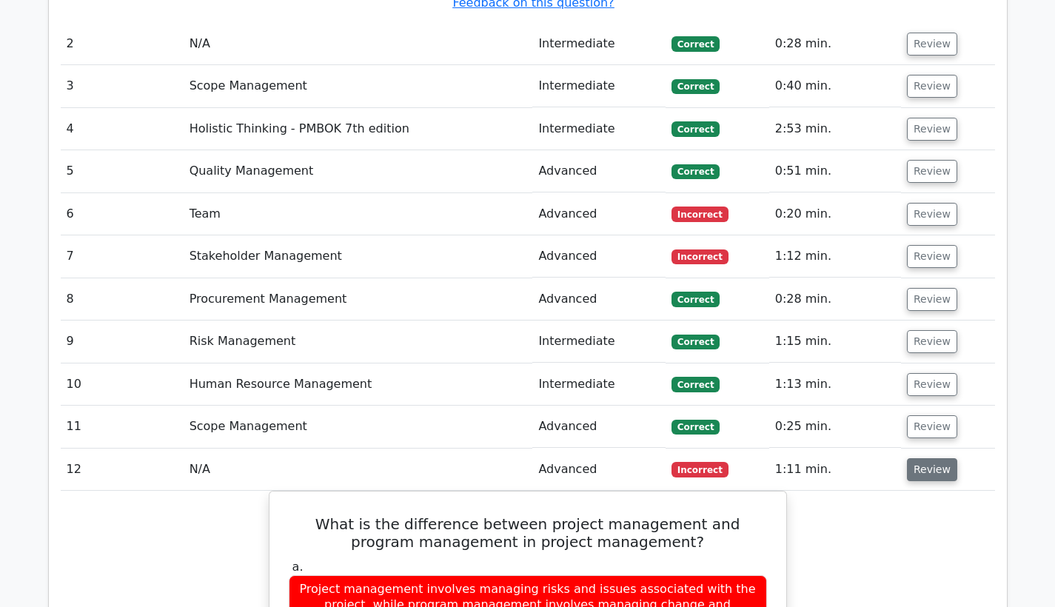
click at [935, 458] on button "Review" at bounding box center [932, 469] width 50 height 23
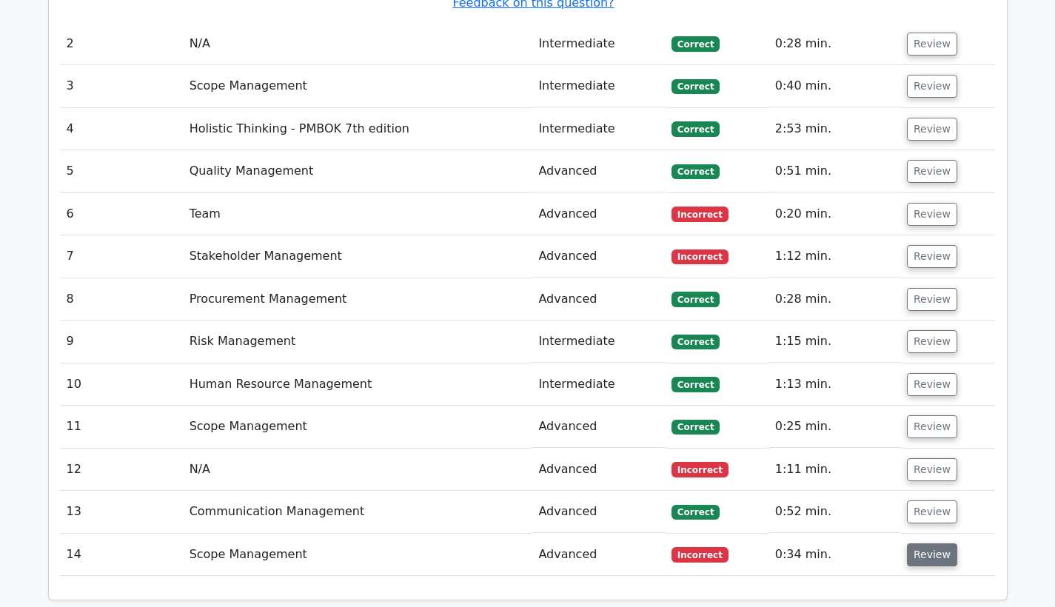
click at [921, 544] on button "Review" at bounding box center [932, 555] width 50 height 23
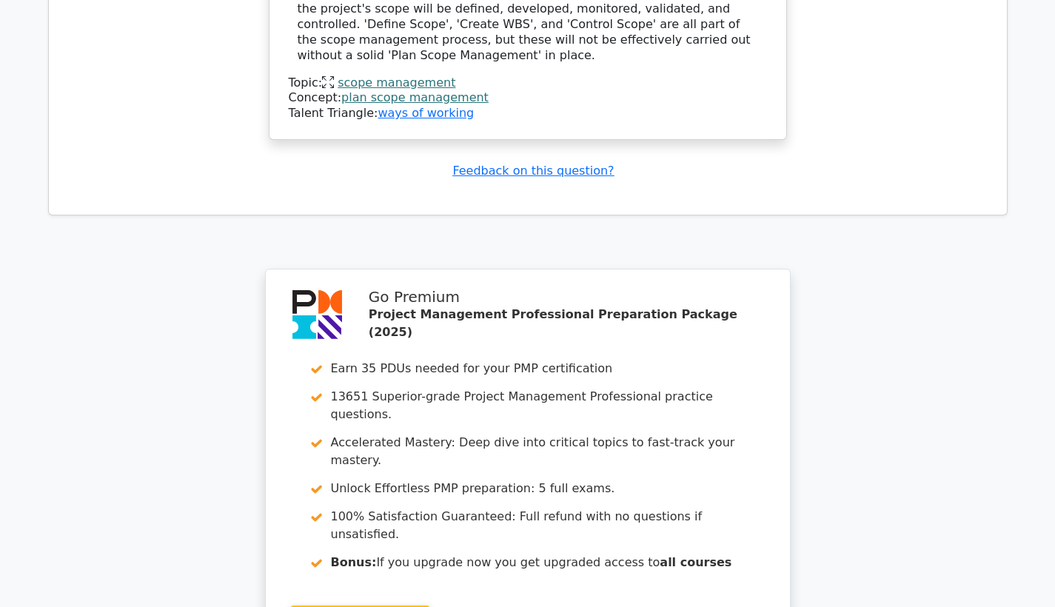
scroll to position [3209, 0]
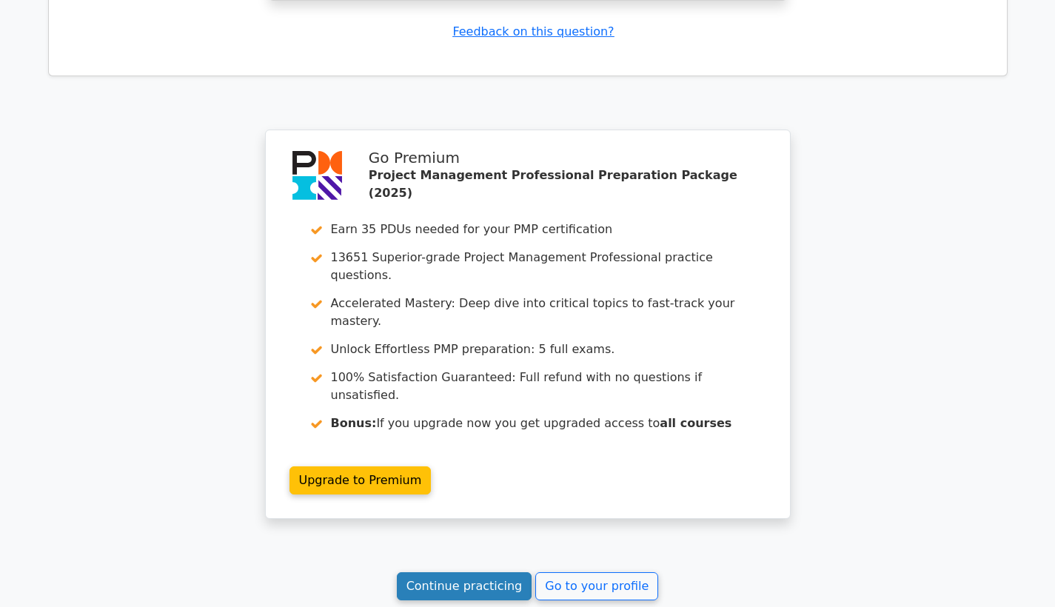
click at [487, 572] on link "Continue practicing" at bounding box center [465, 586] width 136 height 28
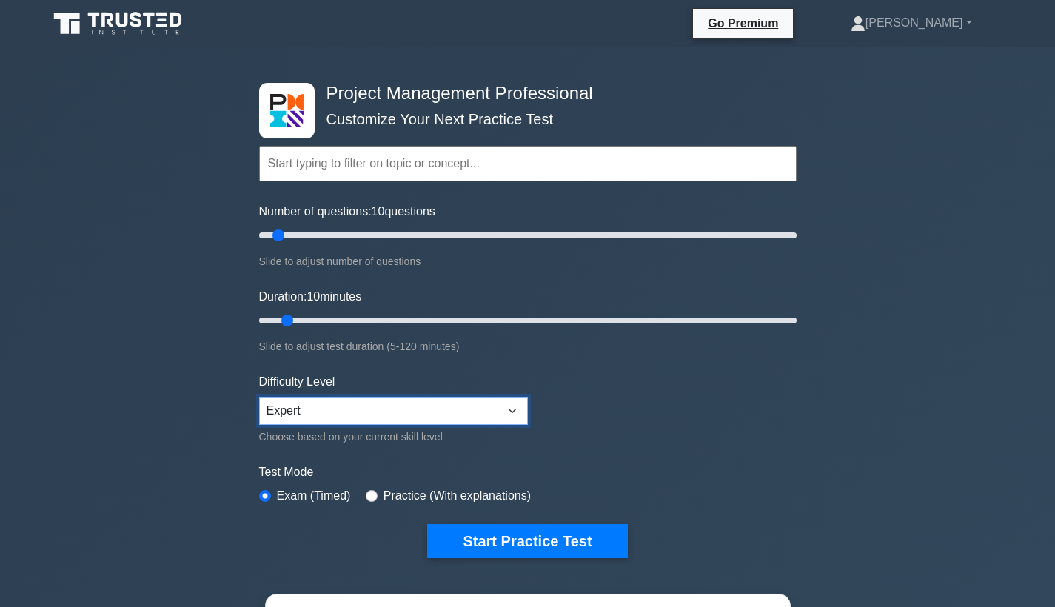
select select "beginner"
click at [888, 215] on div "Project Management Professional Customize Your Next Practice Test Topics Scope …" at bounding box center [527, 498] width 1055 height 903
